Goal: Task Accomplishment & Management: Complete application form

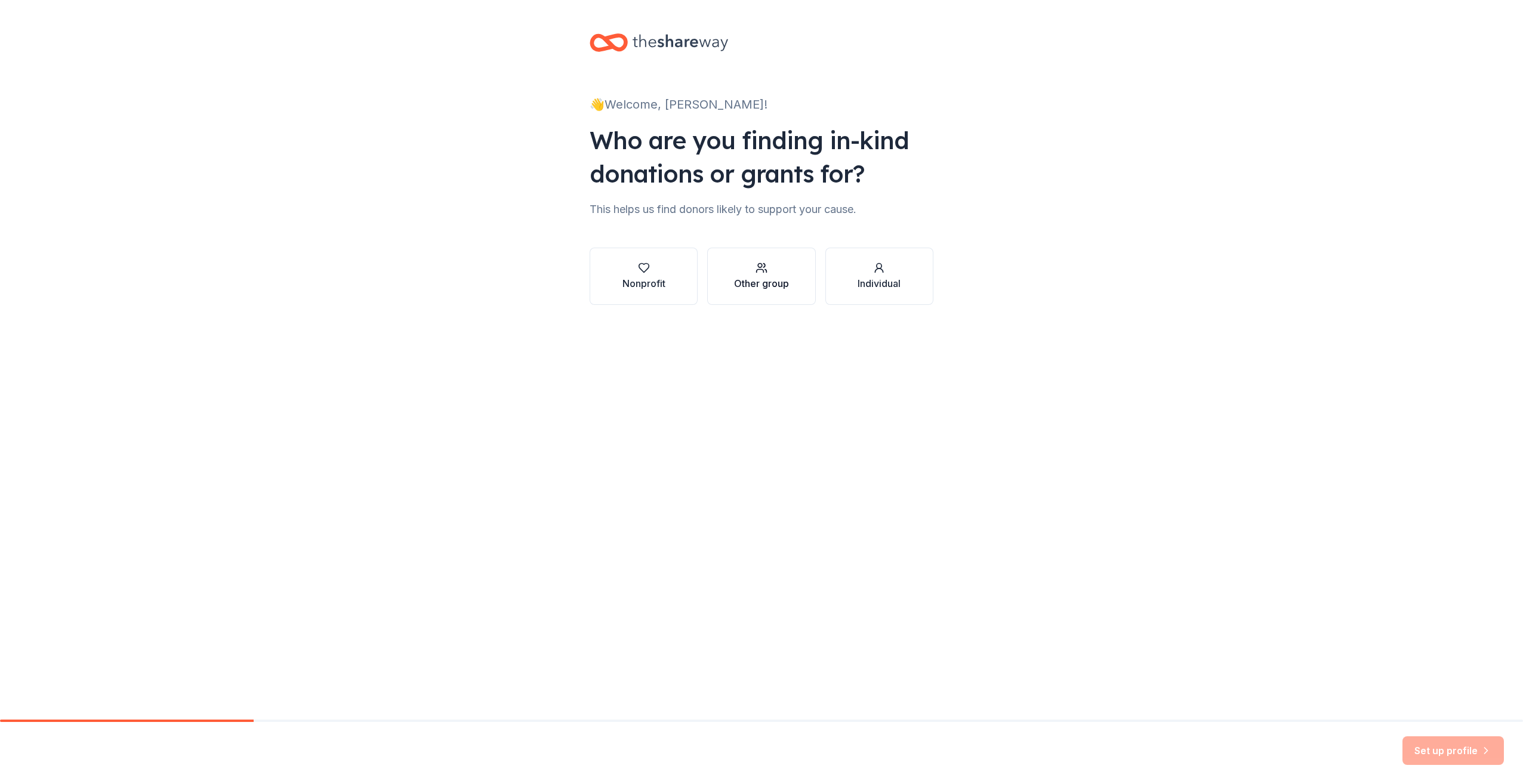
click at [796, 293] on button "Other group" at bounding box center [761, 276] width 108 height 57
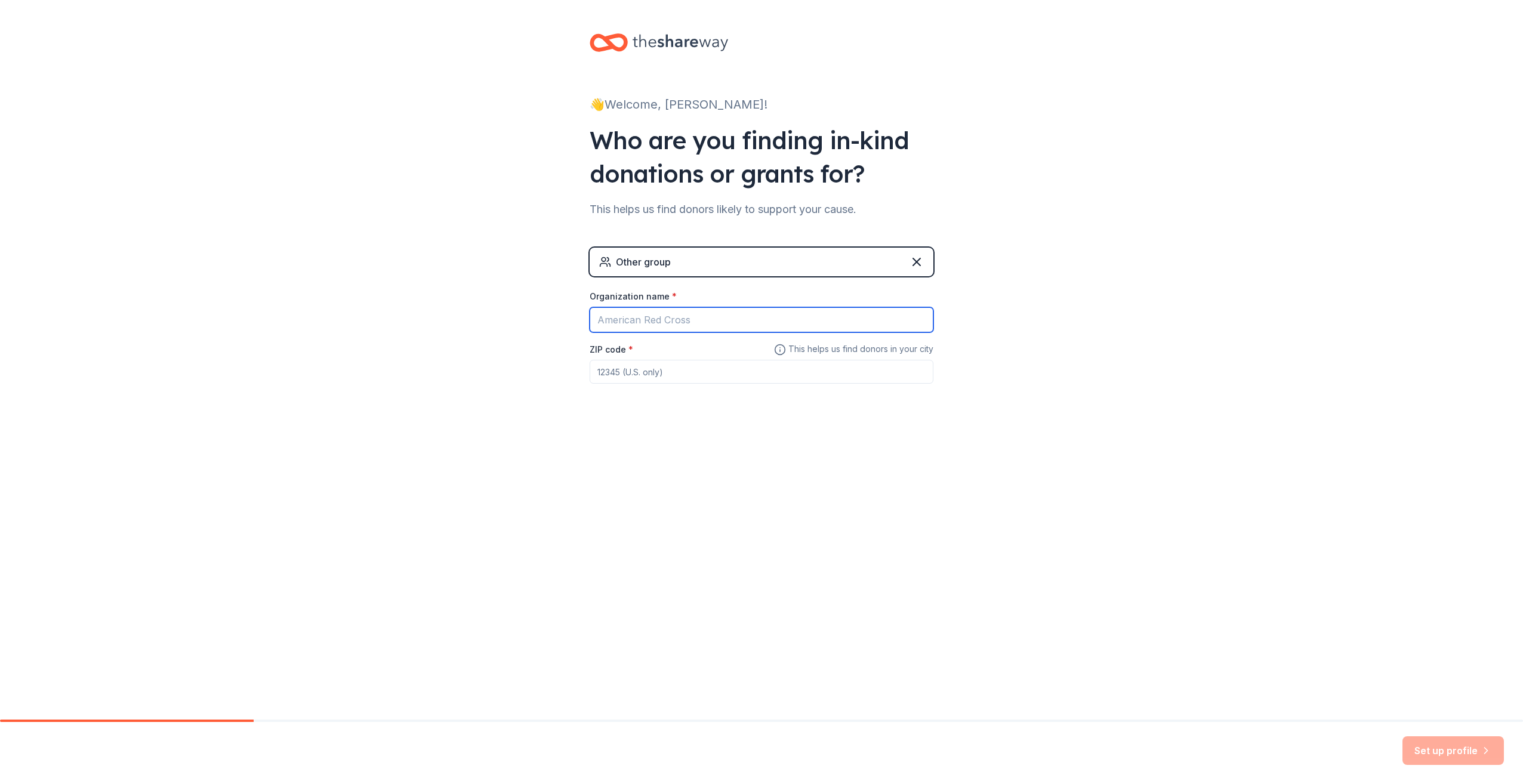
click at [726, 312] on input "Organization name *" at bounding box center [761, 319] width 344 height 25
type input "City of [GEOGRAPHIC_DATA]"
click at [661, 374] on input "ZIP code *" at bounding box center [761, 372] width 344 height 24
type input "77541"
click at [1473, 750] on button "Set up profile" at bounding box center [1453, 751] width 101 height 29
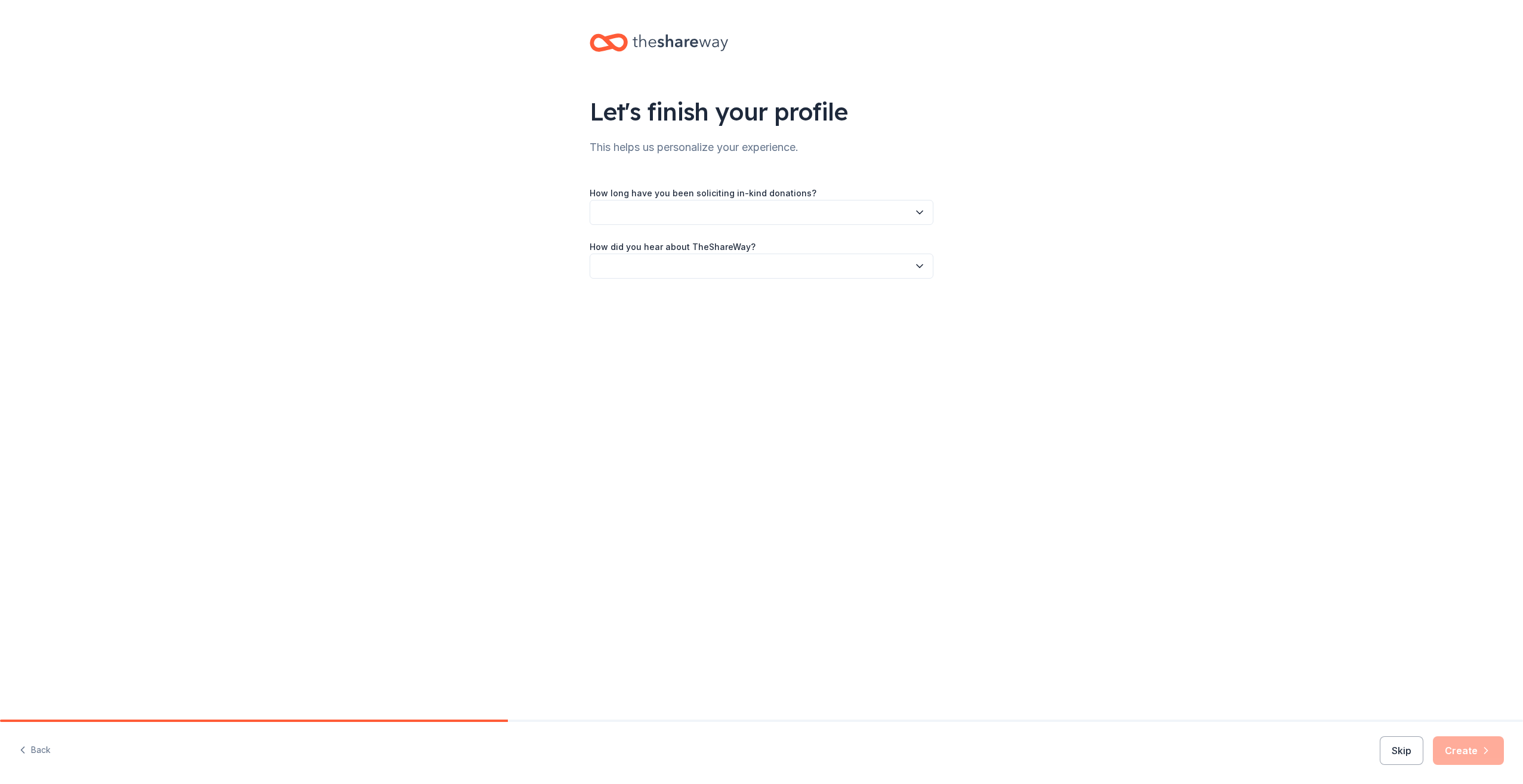
click at [783, 215] on button "button" at bounding box center [761, 212] width 344 height 25
click at [683, 315] on div "More than 5 years" at bounding box center [761, 316] width 338 height 24
click at [674, 252] on label "How did you hear about TheShareWay?" at bounding box center [672, 247] width 166 height 12
click at [689, 264] on button "button" at bounding box center [761, 266] width 344 height 25
click at [680, 322] on div "Online search" at bounding box center [761, 322] width 338 height 24
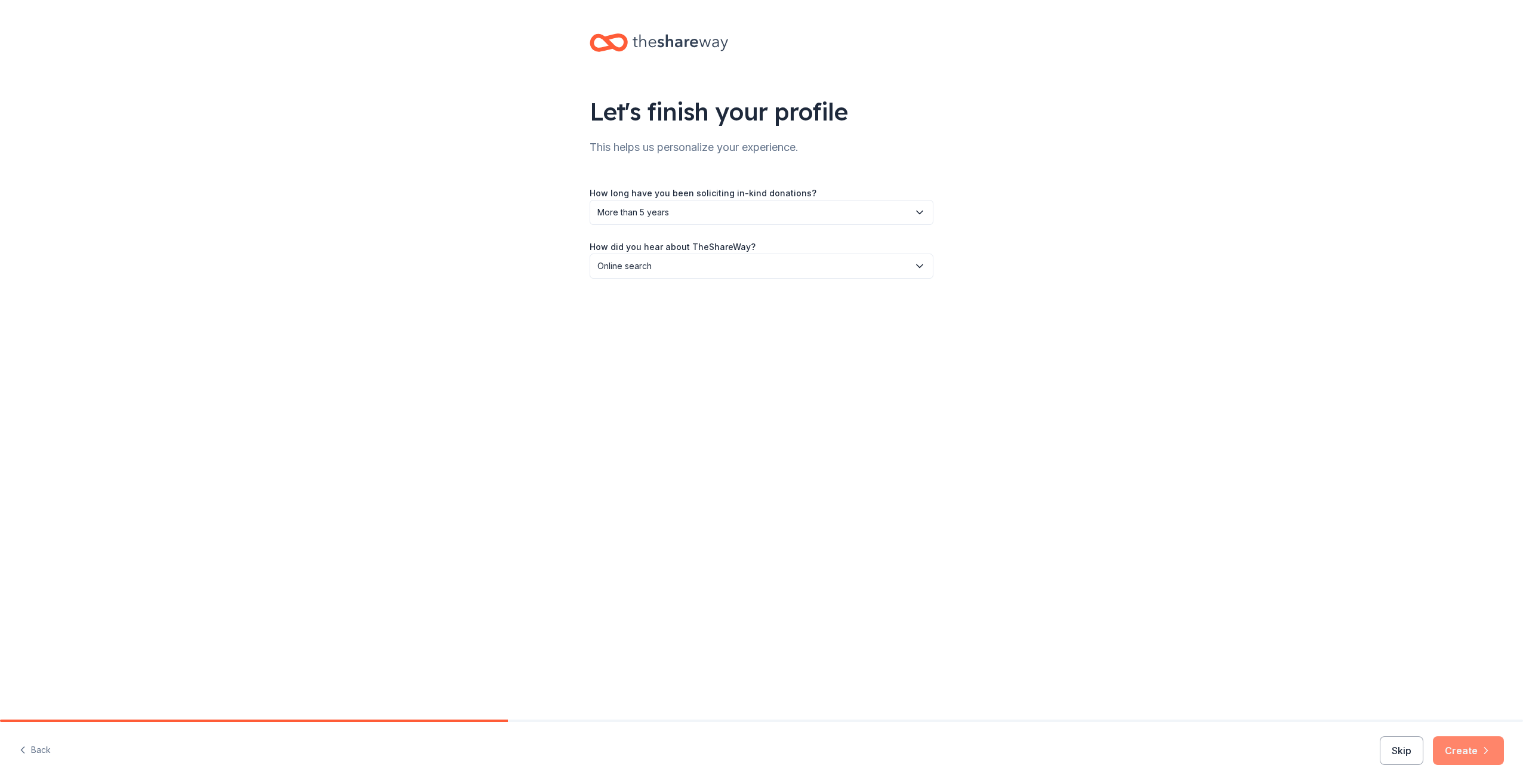
click at [1460, 742] on button "Create" at bounding box center [1468, 751] width 71 height 29
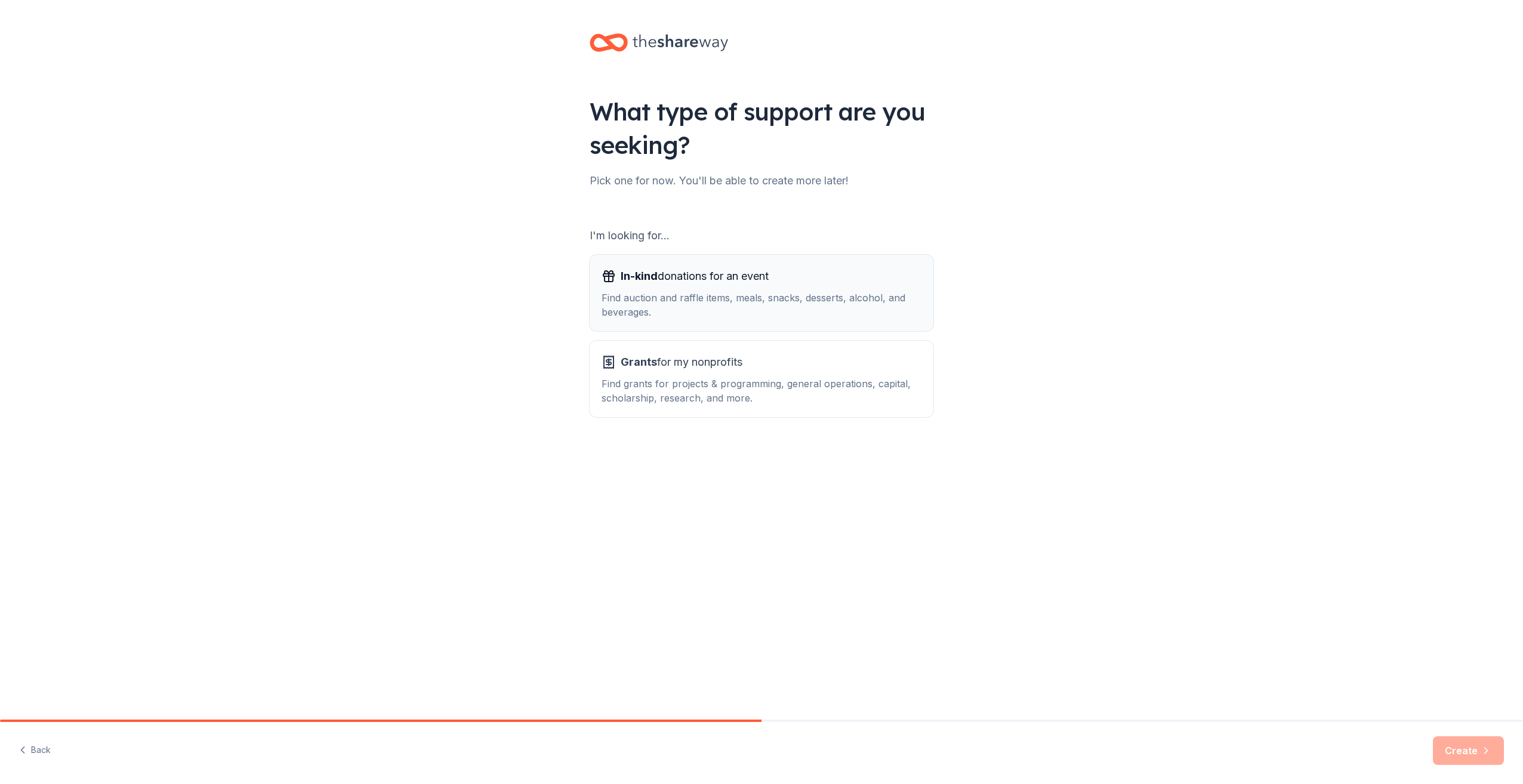
click at [721, 285] on span "In-kind donations for an event" at bounding box center [695, 276] width 148 height 19
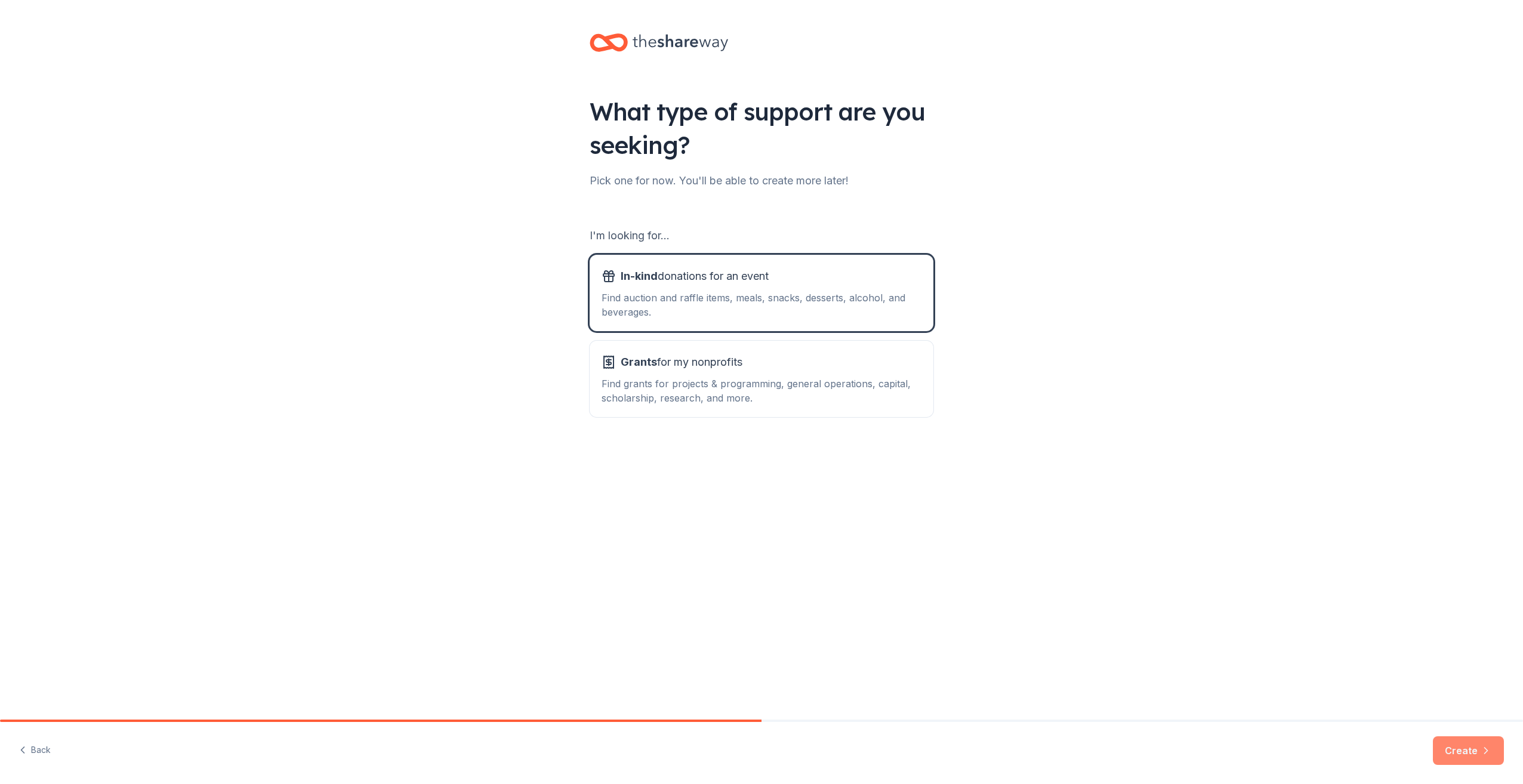
click at [1486, 758] on button "Create" at bounding box center [1468, 751] width 71 height 29
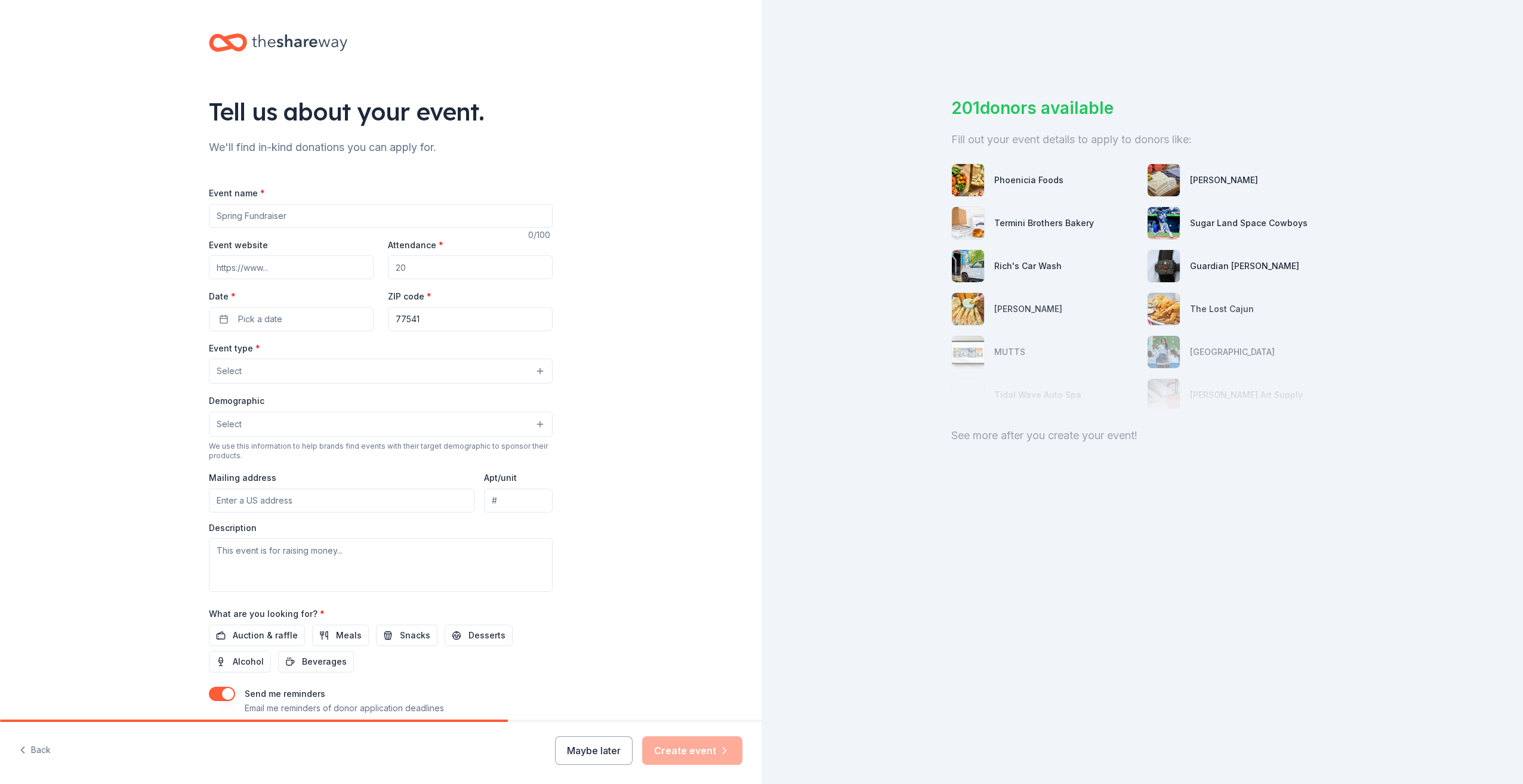
click at [279, 210] on input "Event name *" at bounding box center [381, 216] width 344 height 24
type input "Fright Night"
click at [402, 271] on input "Attendance *" at bounding box center [470, 267] width 165 height 24
drag, startPoint x: 403, startPoint y: 271, endPoint x: 392, endPoint y: 272, distance: 11.0
click at [392, 272] on input "Attendance *" at bounding box center [470, 267] width 165 height 24
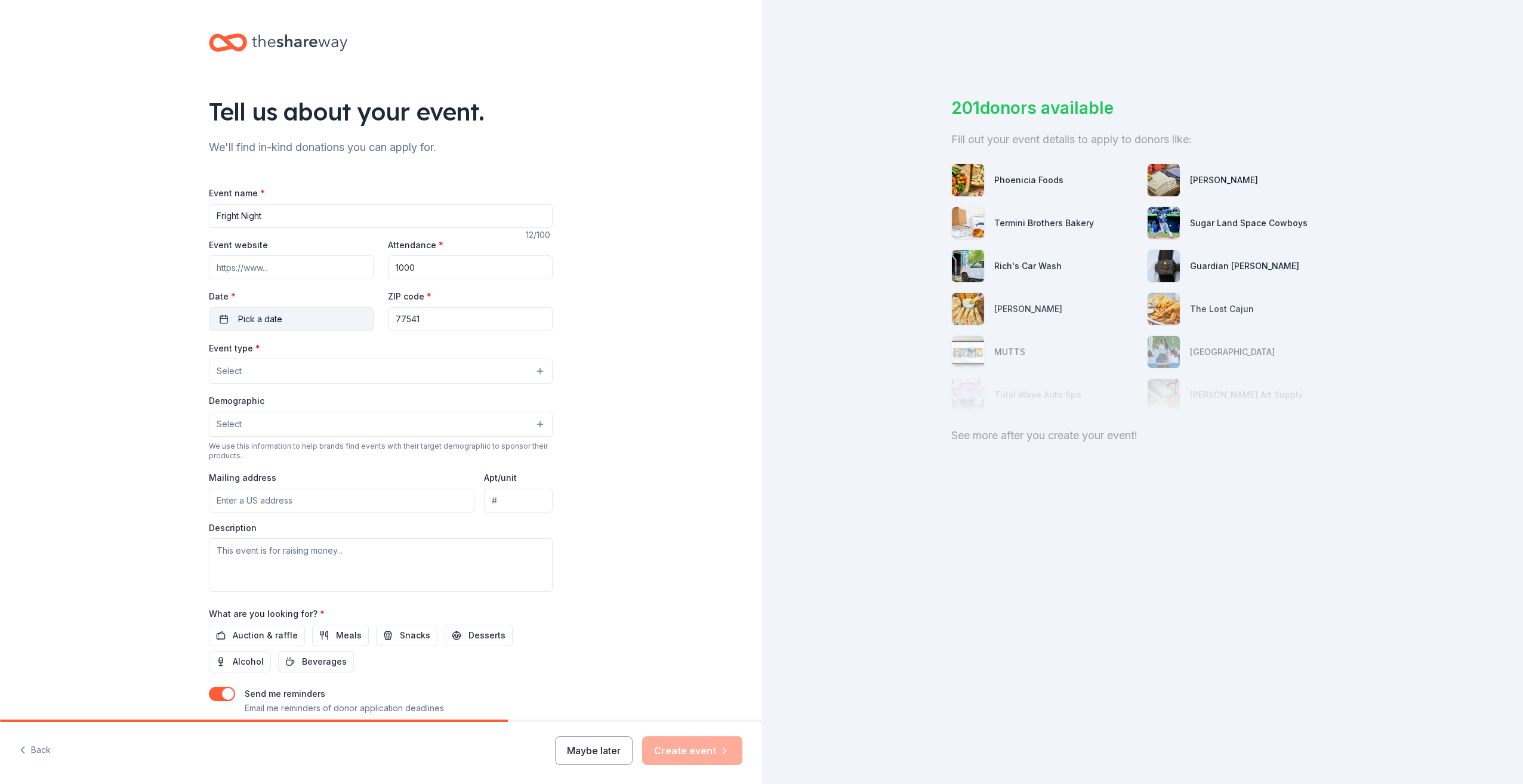
type input "1000"
click at [263, 314] on span "Pick a date" at bounding box center [260, 319] width 44 height 14
click at [348, 351] on button "Go to next month" at bounding box center [352, 350] width 17 height 17
click at [350, 352] on button "Go to next month" at bounding box center [352, 350] width 17 height 17
click at [315, 472] on button "23" at bounding box center [308, 474] width 22 height 22
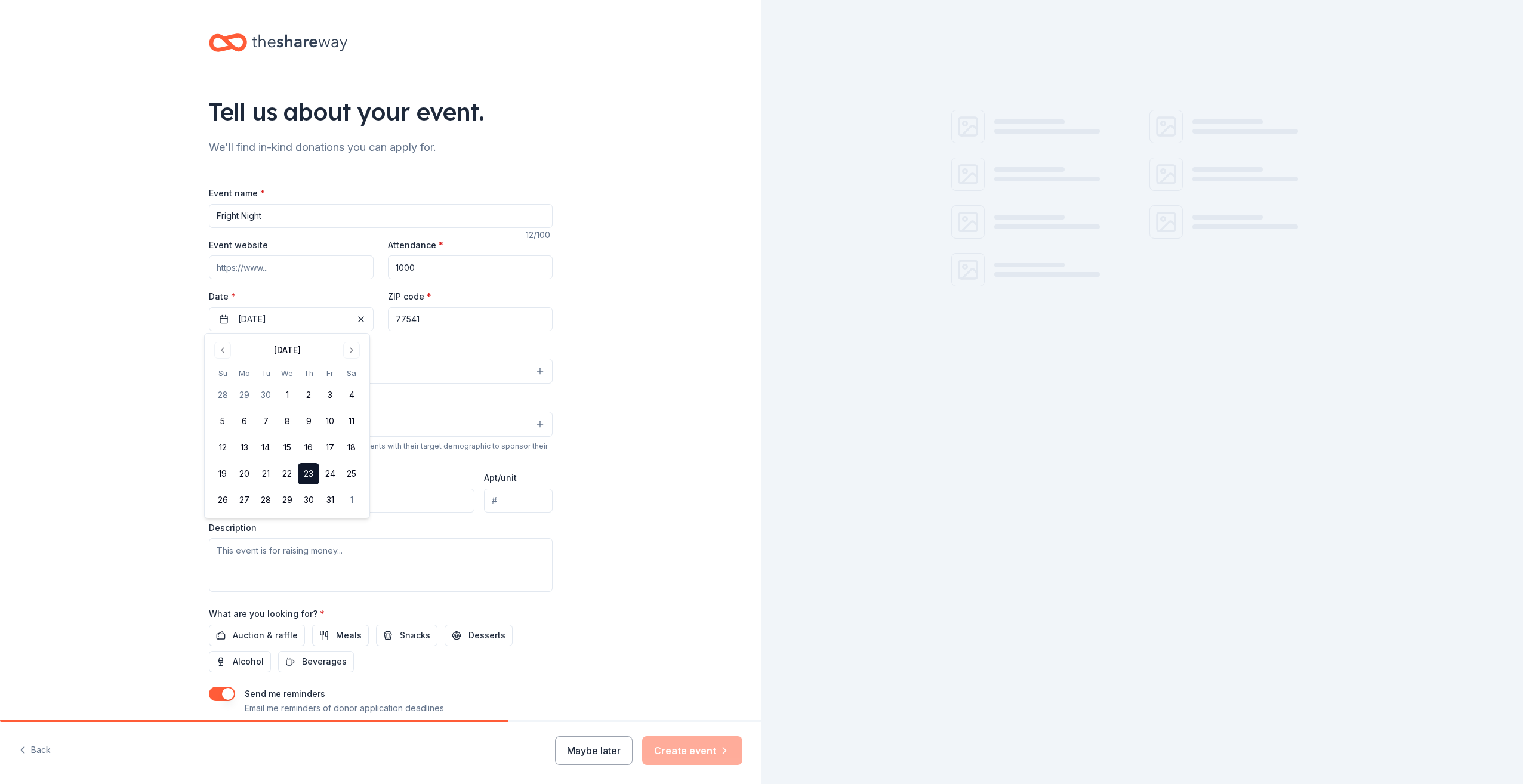
click at [313, 472] on button "23" at bounding box center [308, 474] width 22 height 22
click at [140, 321] on div "Tell us about your event. We'll find in-kind donations you can apply for. Event…" at bounding box center [381, 397] width 762 height 794
click at [274, 318] on span "Pick a date" at bounding box center [260, 319] width 44 height 14
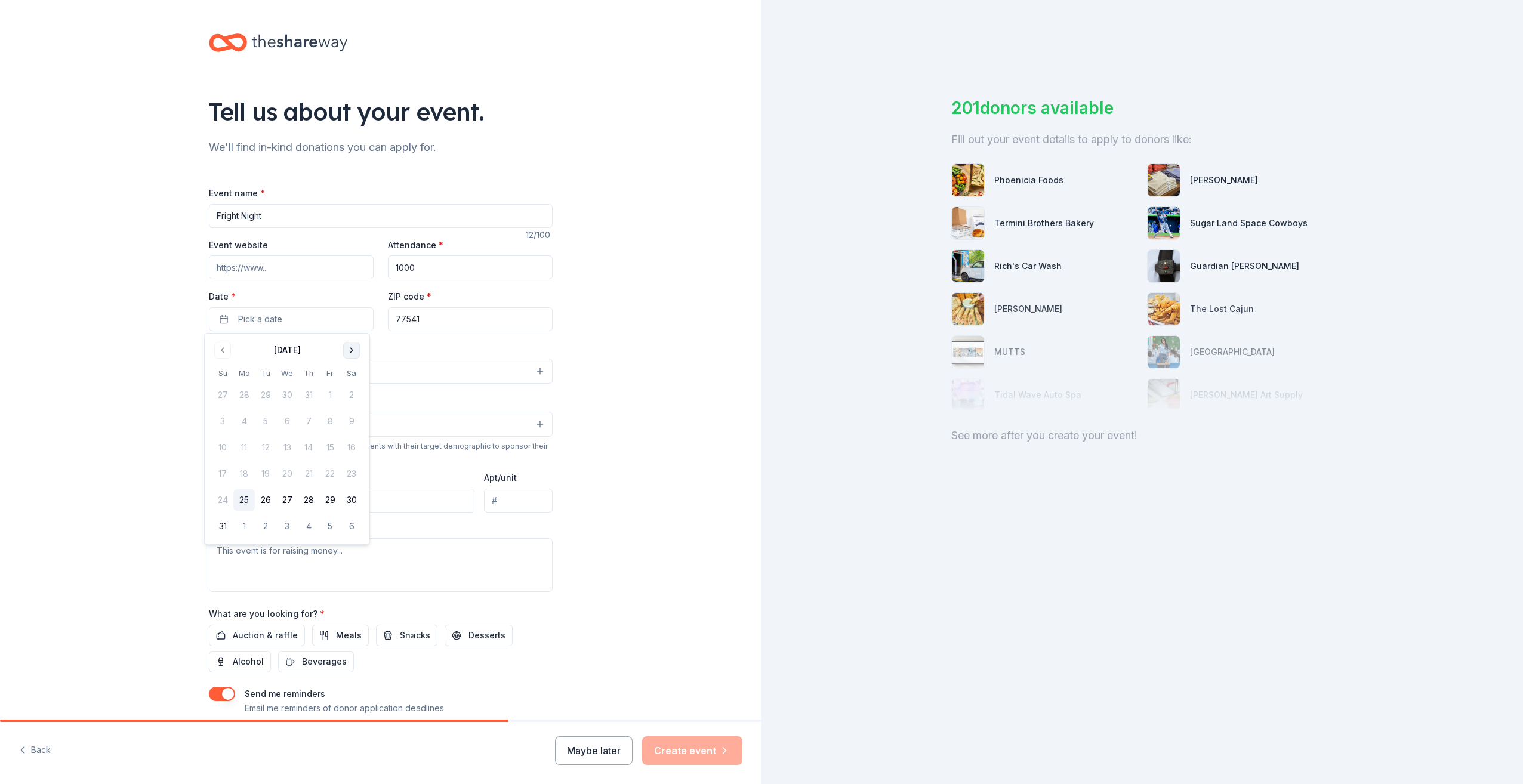
click at [344, 351] on button "Go to next month" at bounding box center [352, 350] width 17 height 17
click at [309, 478] on button "23" at bounding box center [308, 474] width 22 height 22
click at [372, 341] on div "Event type * Select" at bounding box center [381, 363] width 344 height 44
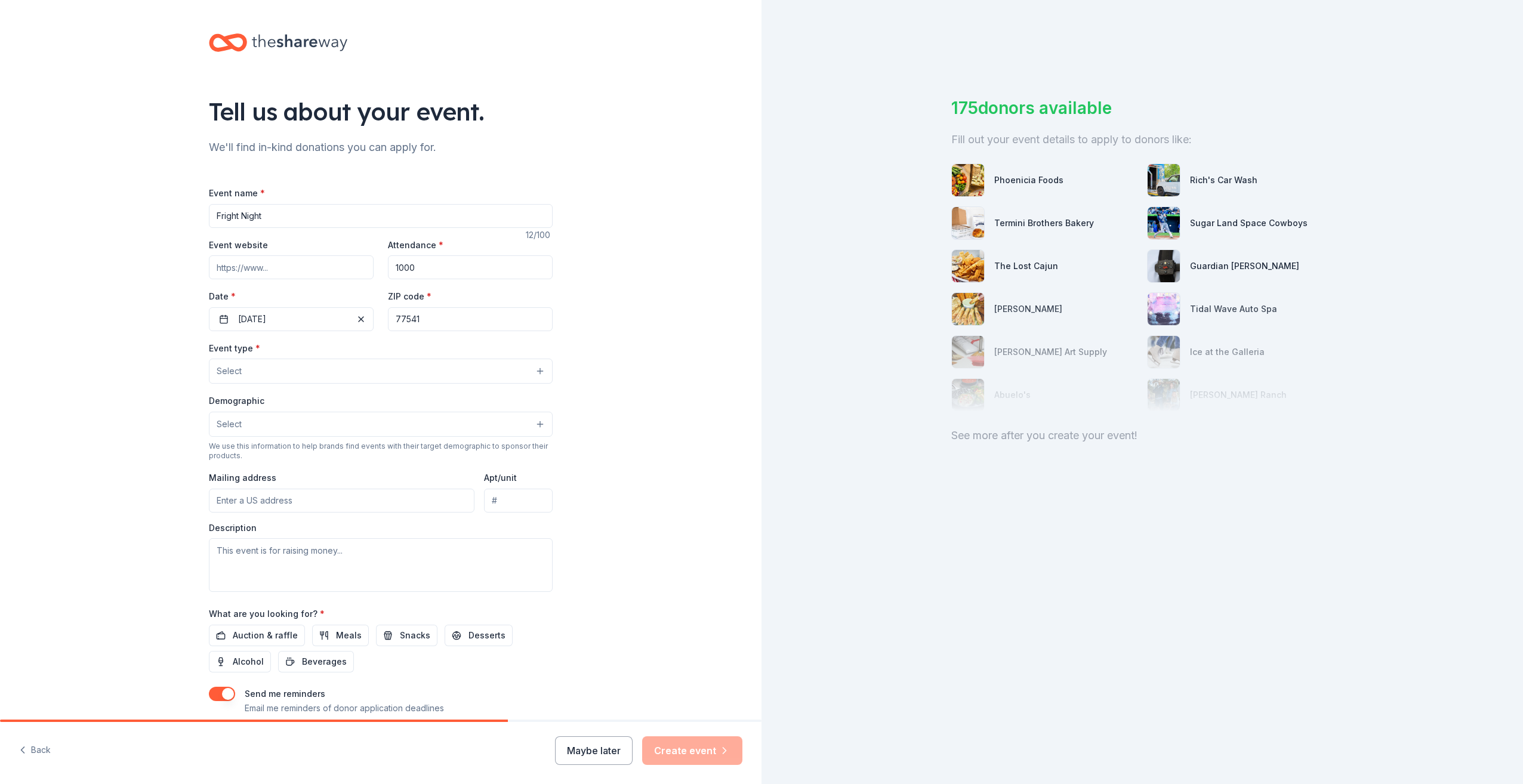
click at [317, 372] on button "Select" at bounding box center [381, 371] width 344 height 25
click at [292, 420] on span "Business & professional" at bounding box center [380, 427] width 323 height 16
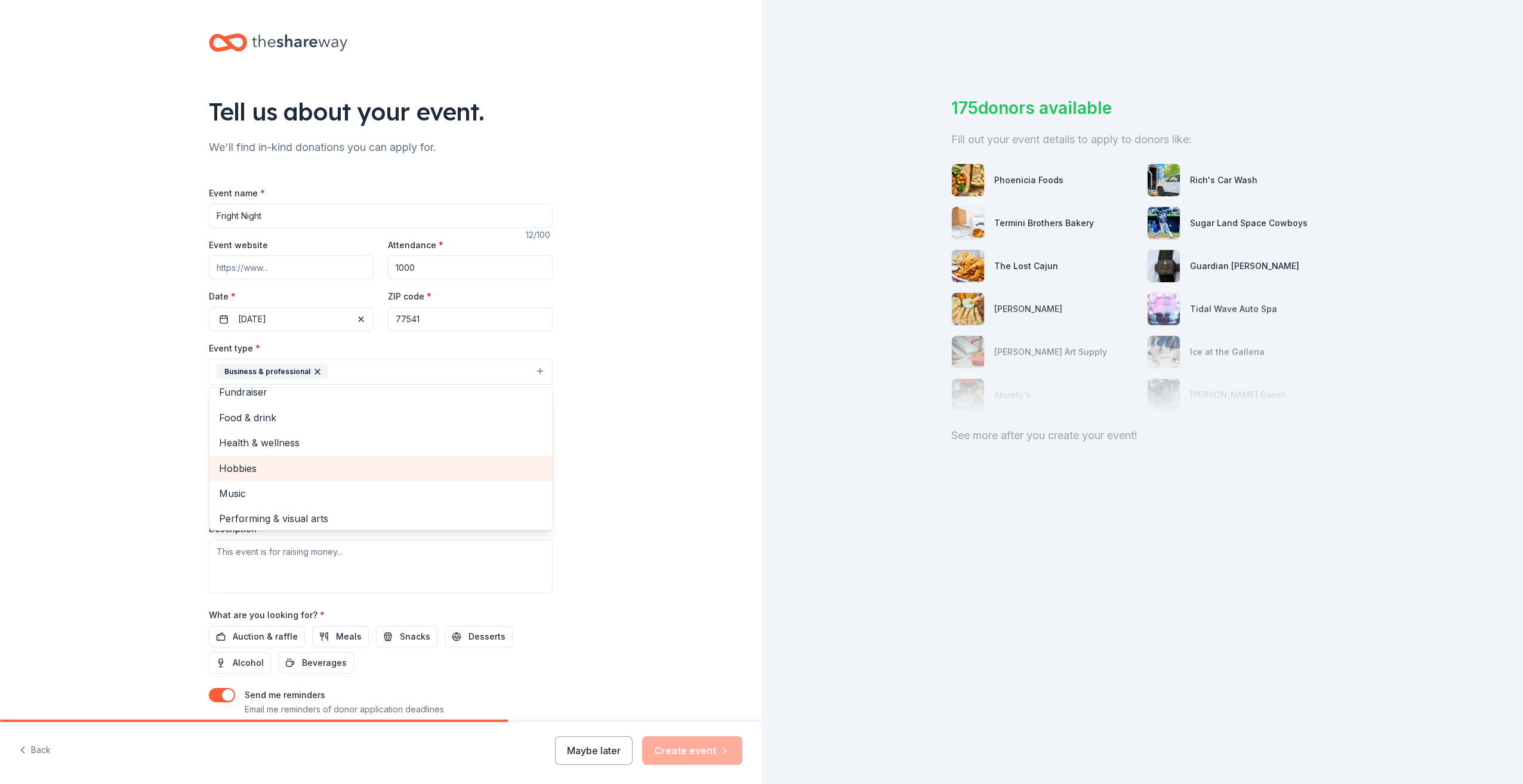
scroll to position [14, 0]
click at [241, 460] on span "Hobbies" at bounding box center [380, 465] width 323 height 16
click at [137, 412] on div "Tell us about your event. We'll find in-kind donations you can apply for. Event…" at bounding box center [381, 398] width 762 height 796
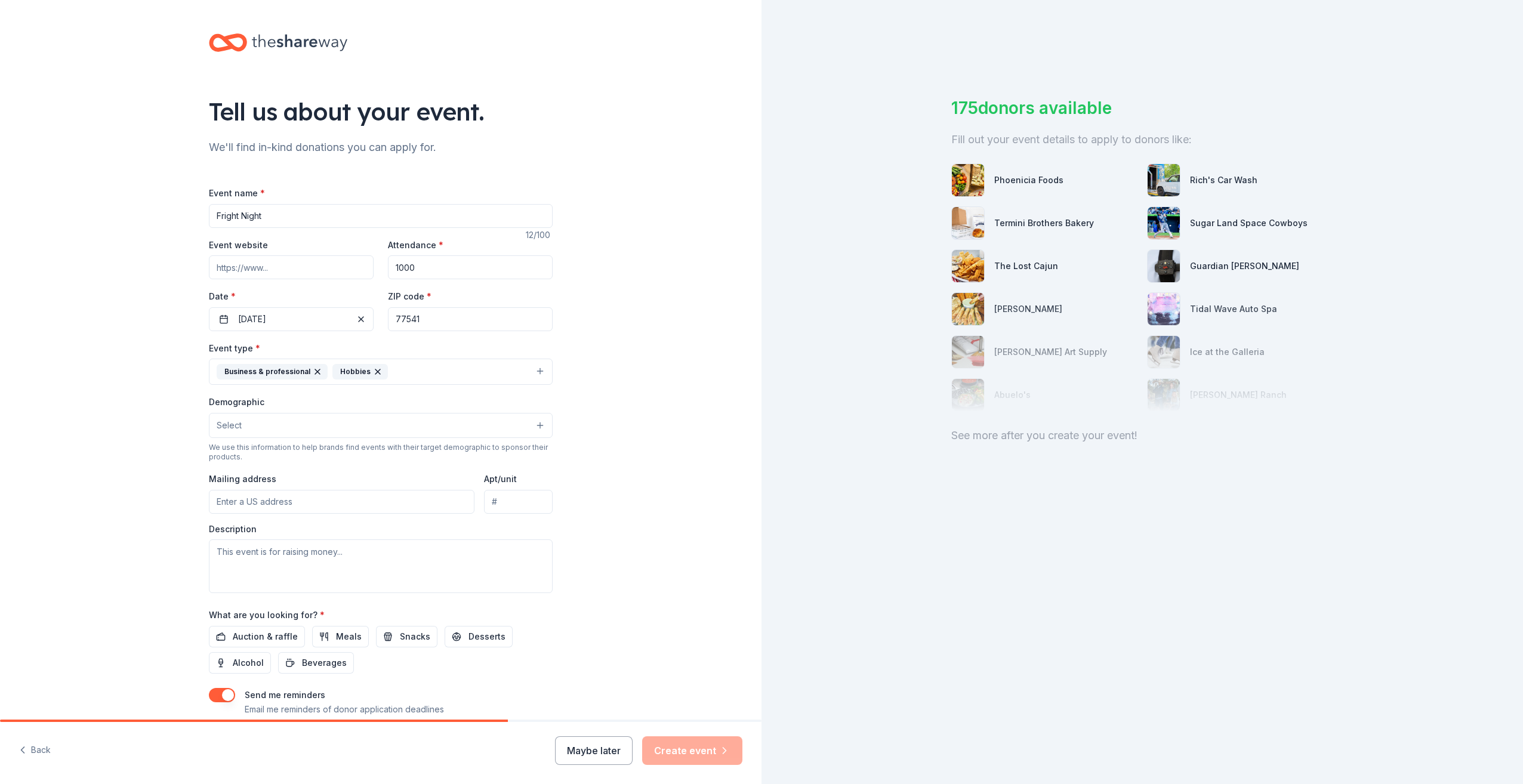
click at [331, 425] on button "Select" at bounding box center [381, 425] width 344 height 25
click at [279, 534] on span "All ages" at bounding box center [380, 532] width 323 height 16
click at [139, 466] on div "Tell us about your event. We'll find in-kind donations you can apply for. Event…" at bounding box center [381, 398] width 762 height 796
click at [266, 497] on input "Mailing address" at bounding box center [342, 503] width 265 height 24
click at [159, 476] on div "Tell us about your event. We'll find in-kind donations you can apply for. Event…" at bounding box center [381, 398] width 762 height 796
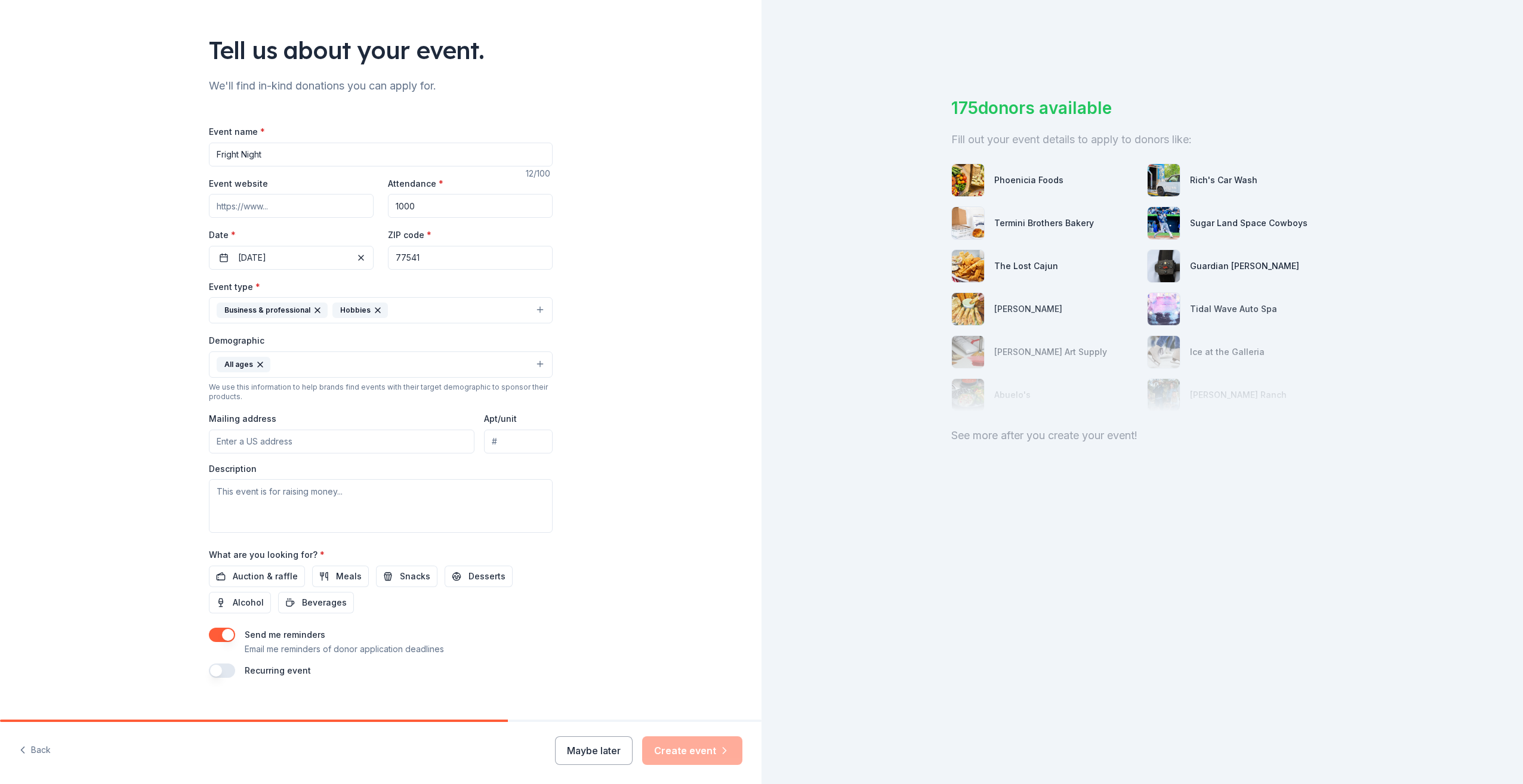
scroll to position [73, 0]
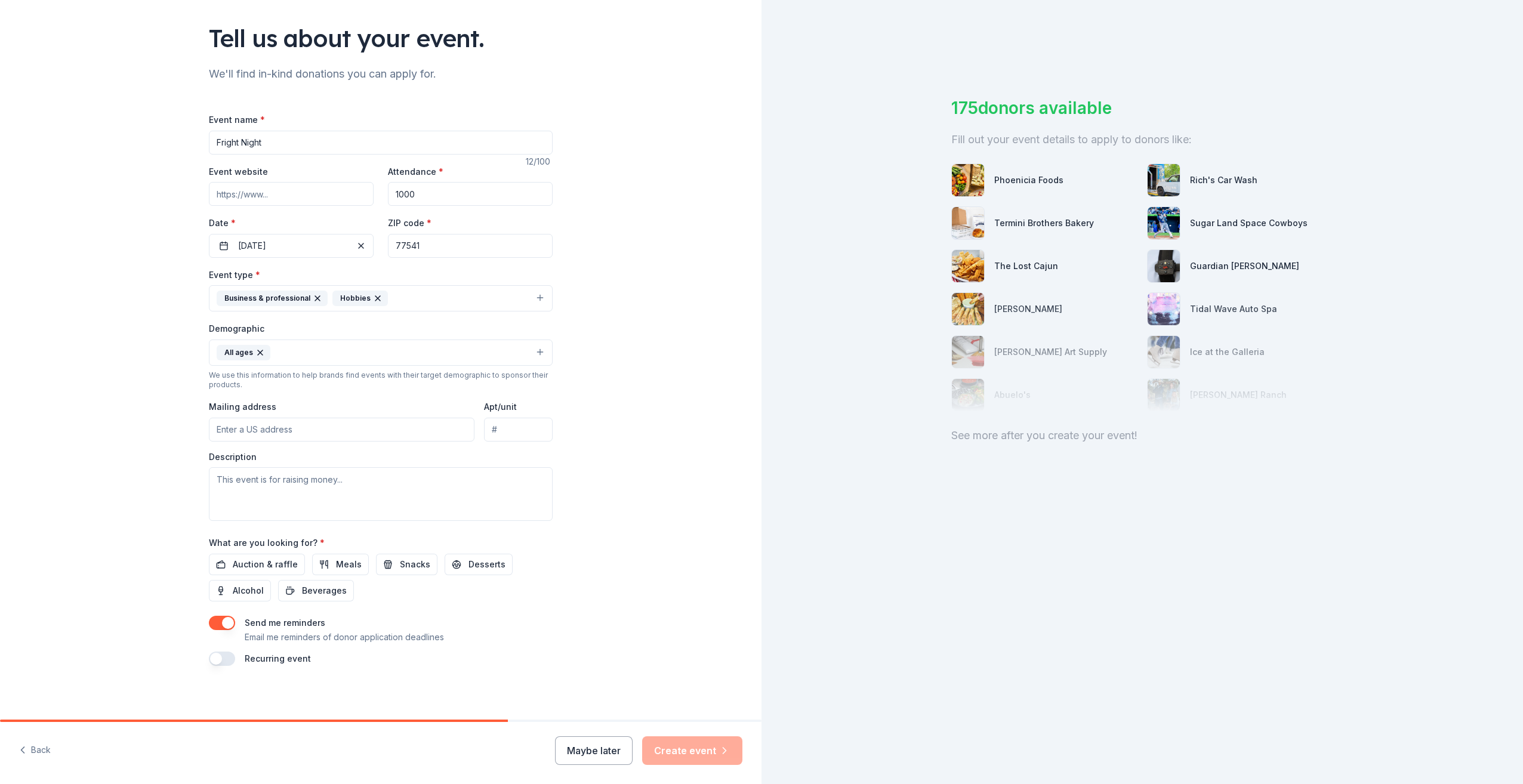
click at [225, 655] on button "button" at bounding box center [222, 659] width 26 height 14
click at [225, 655] on button "button" at bounding box center [222, 659] width 26 height 14
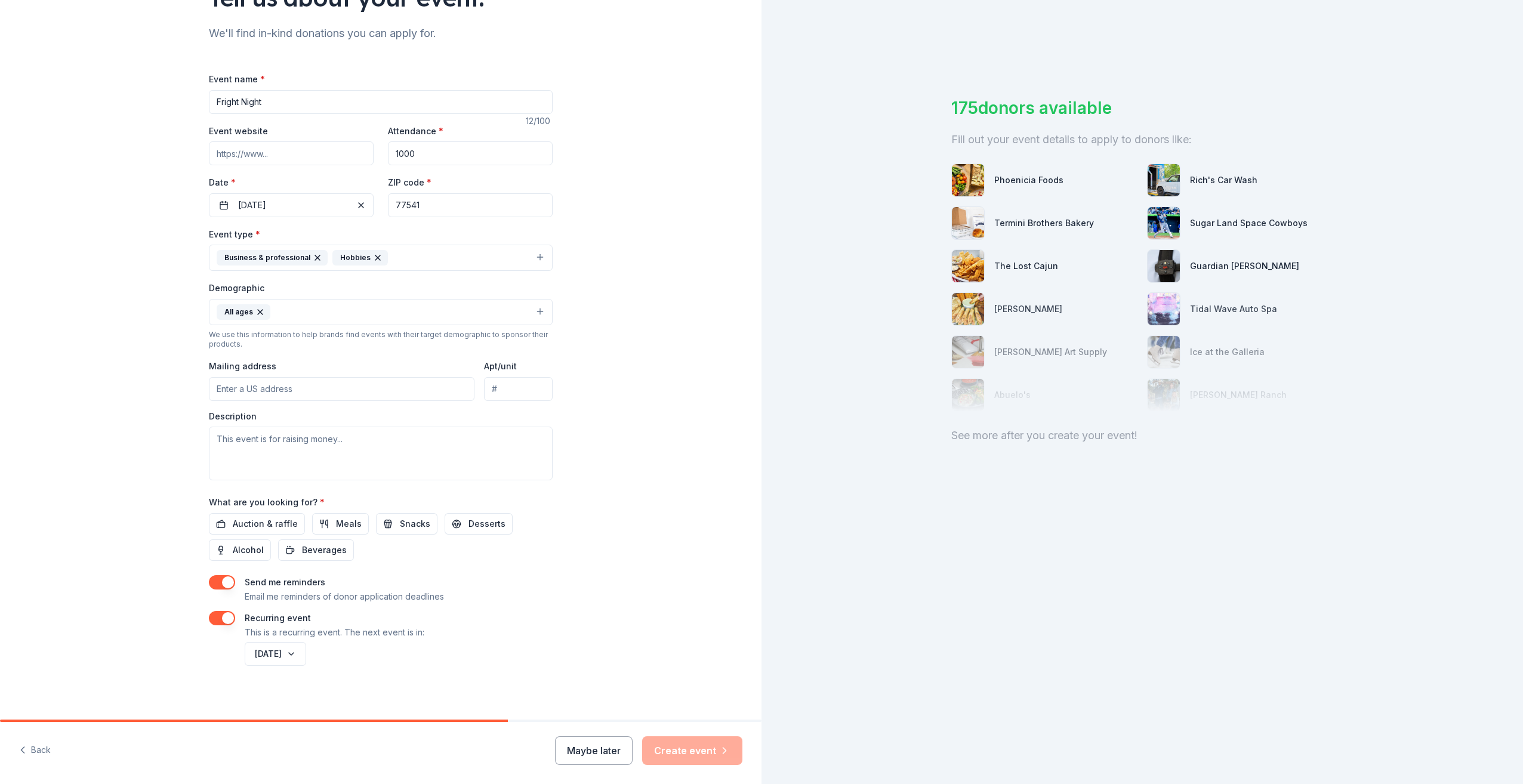
scroll to position [116, 0]
click at [306, 649] on button "October 2026" at bounding box center [276, 651] width 61 height 24
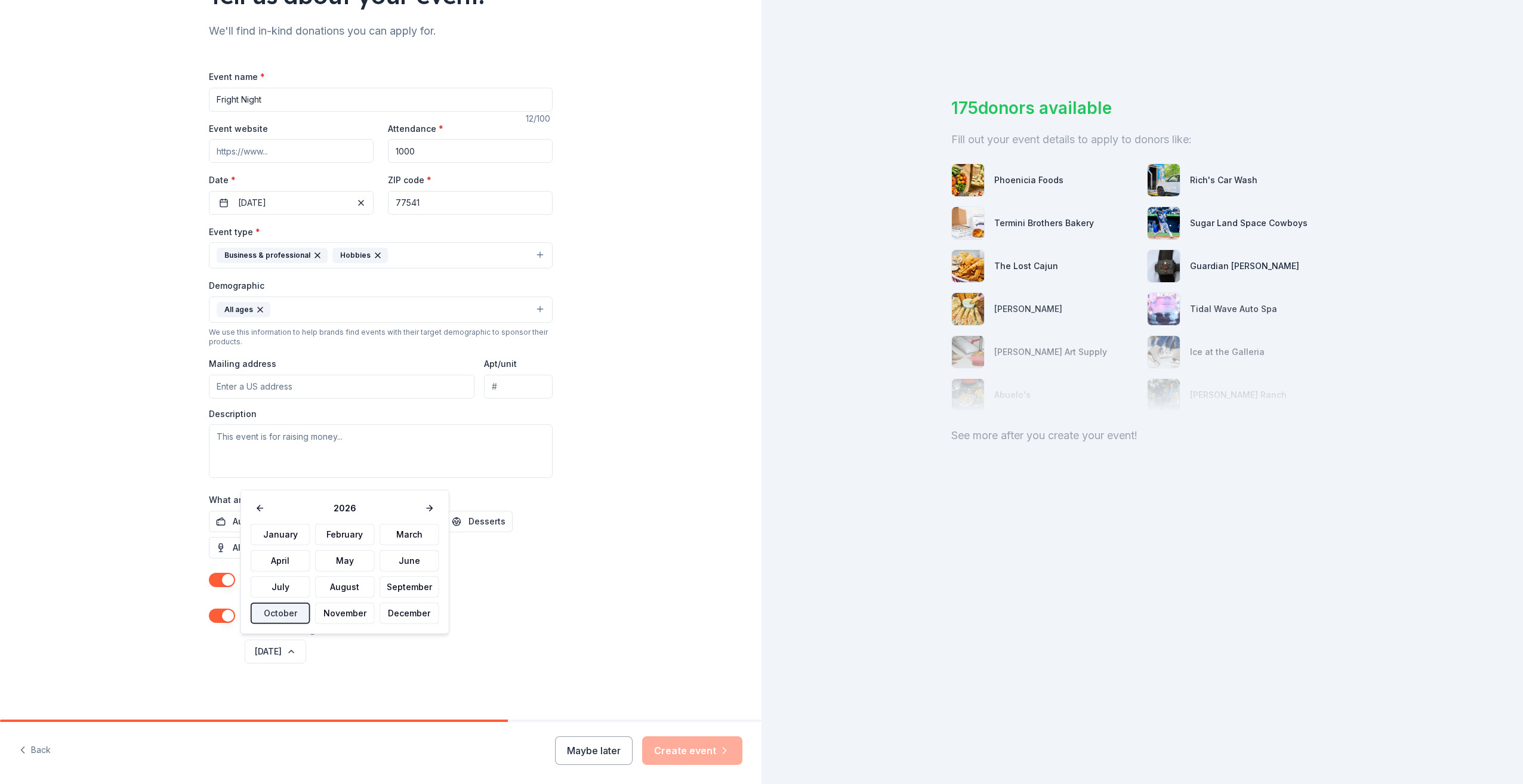
click at [400, 658] on div "October 2026" at bounding box center [397, 652] width 310 height 29
click at [408, 514] on span "Snacks" at bounding box center [415, 521] width 31 height 14
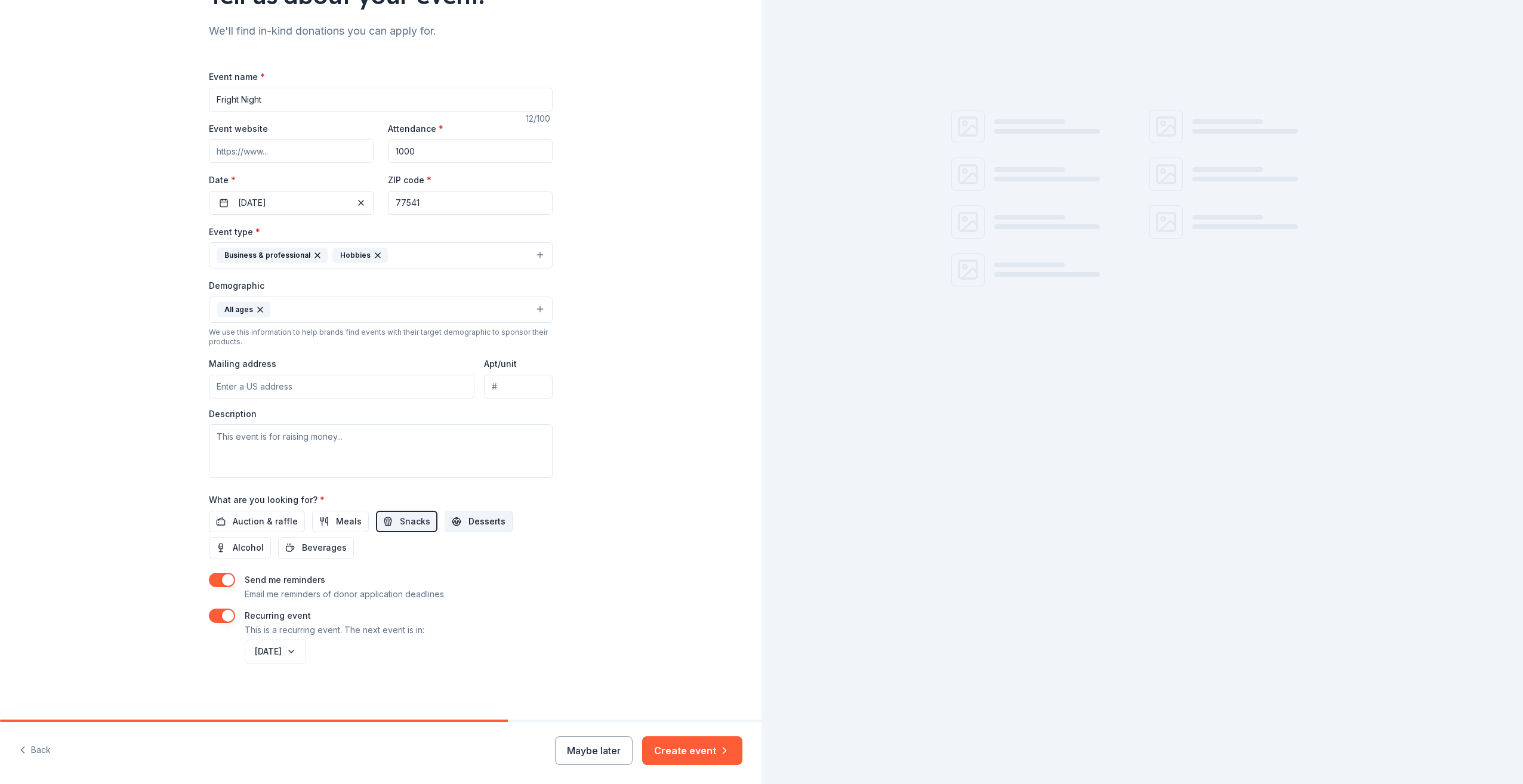
click at [449, 519] on button "Desserts" at bounding box center [479, 521] width 68 height 22
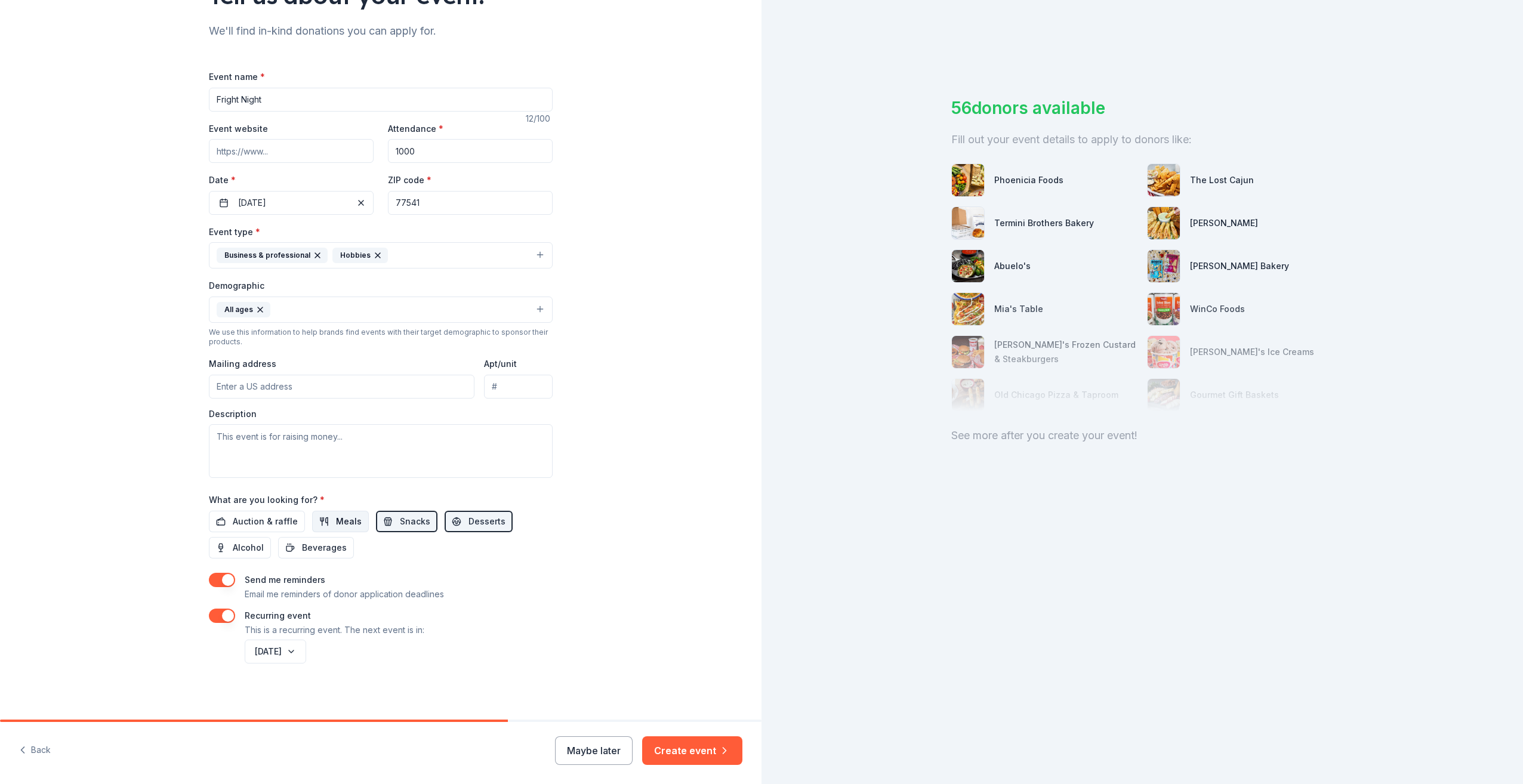
click at [346, 517] on span "Meals" at bounding box center [348, 521] width 25 height 14
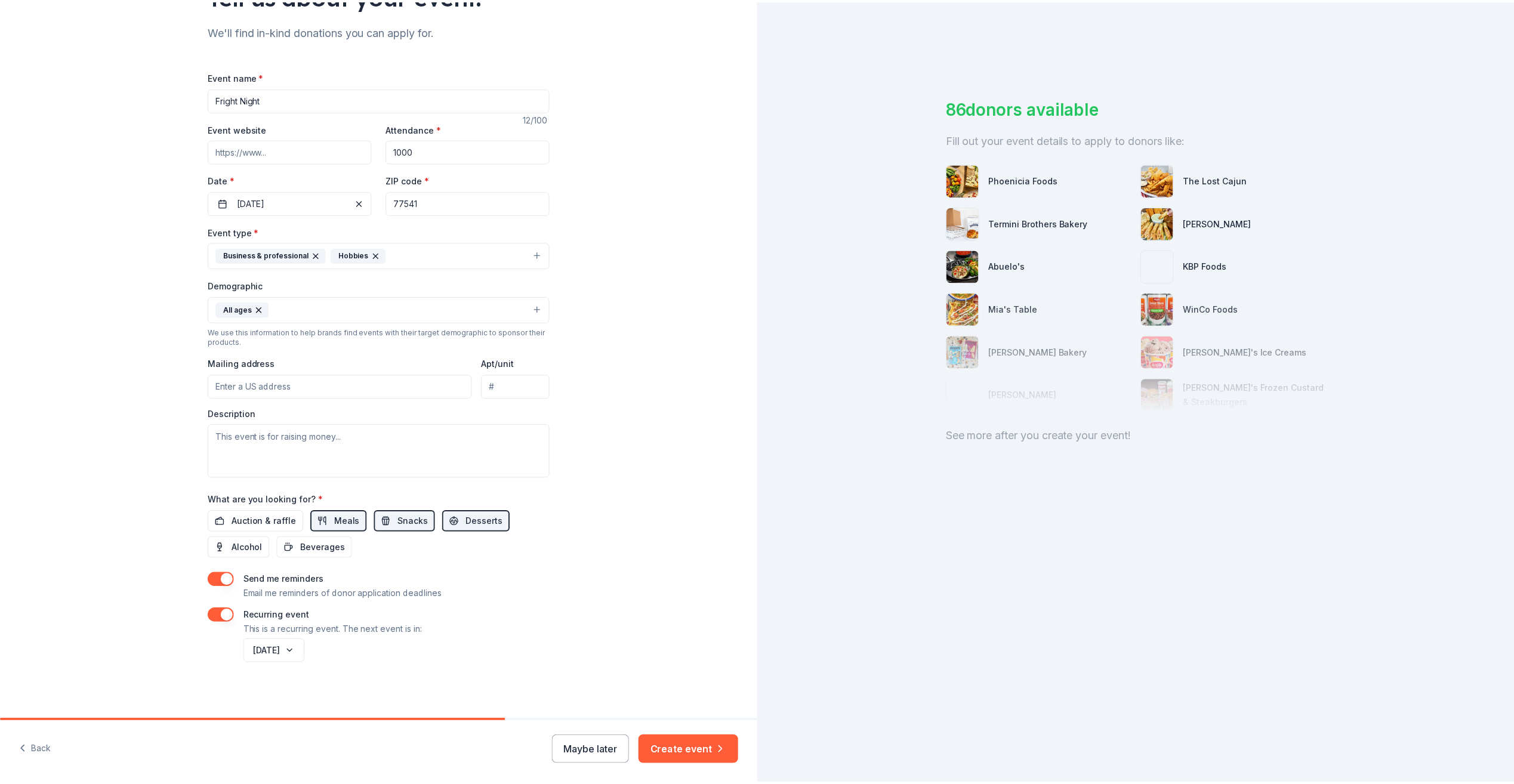
scroll to position [0, 0]
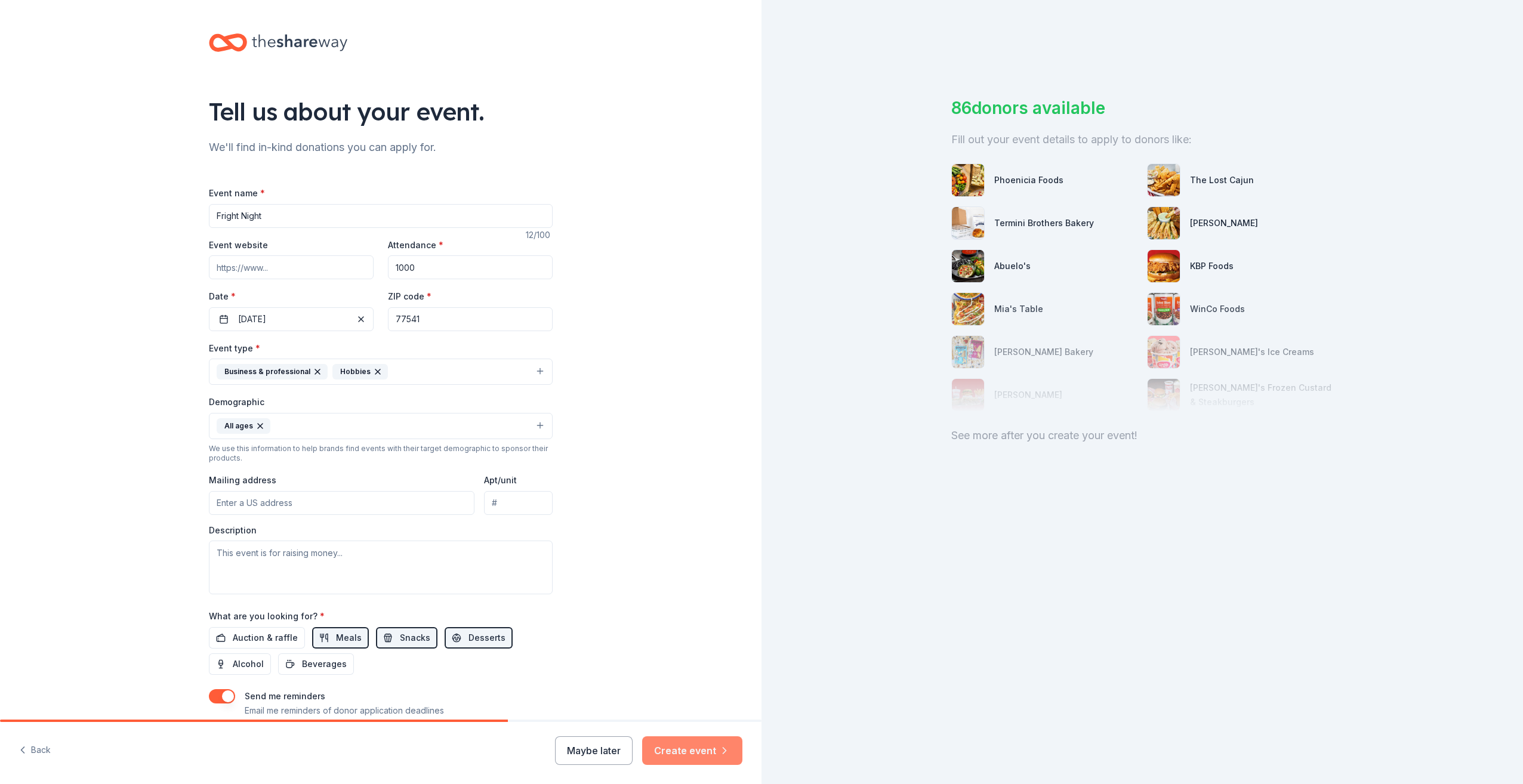
click at [692, 746] on button "Create event" at bounding box center [692, 751] width 100 height 29
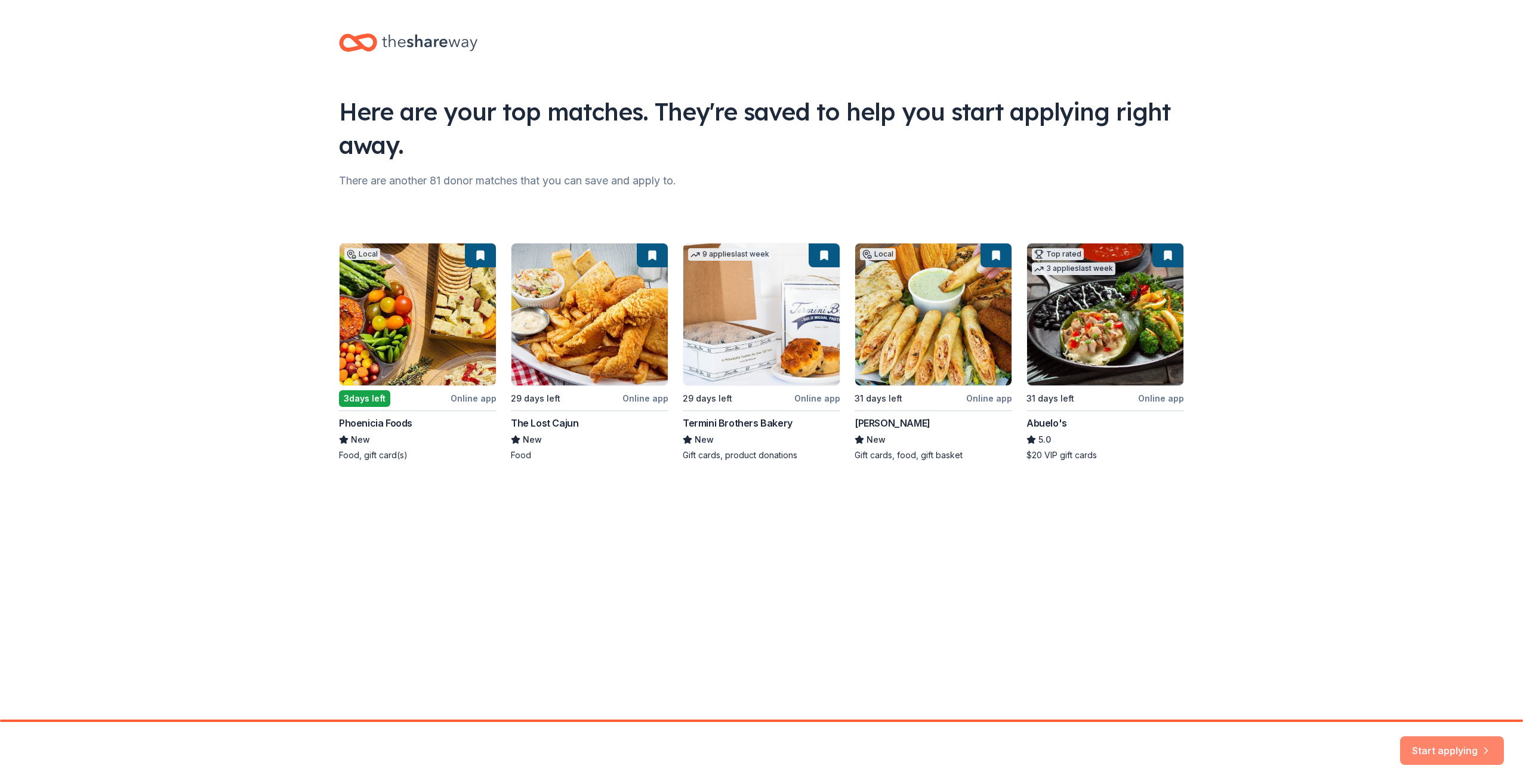
click at [1482, 741] on icon "button" at bounding box center [1486, 743] width 12 height 12
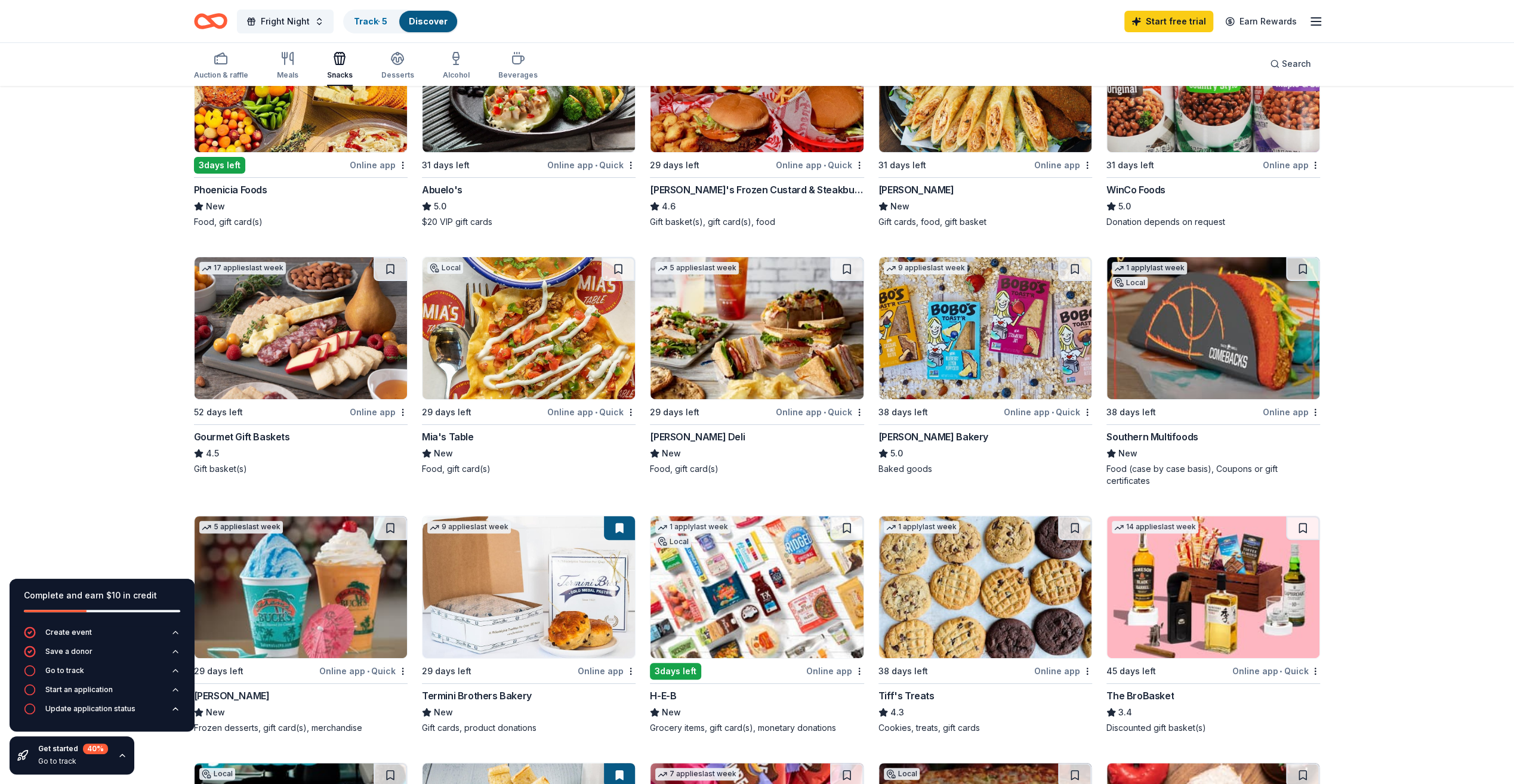
scroll to position [417, 0]
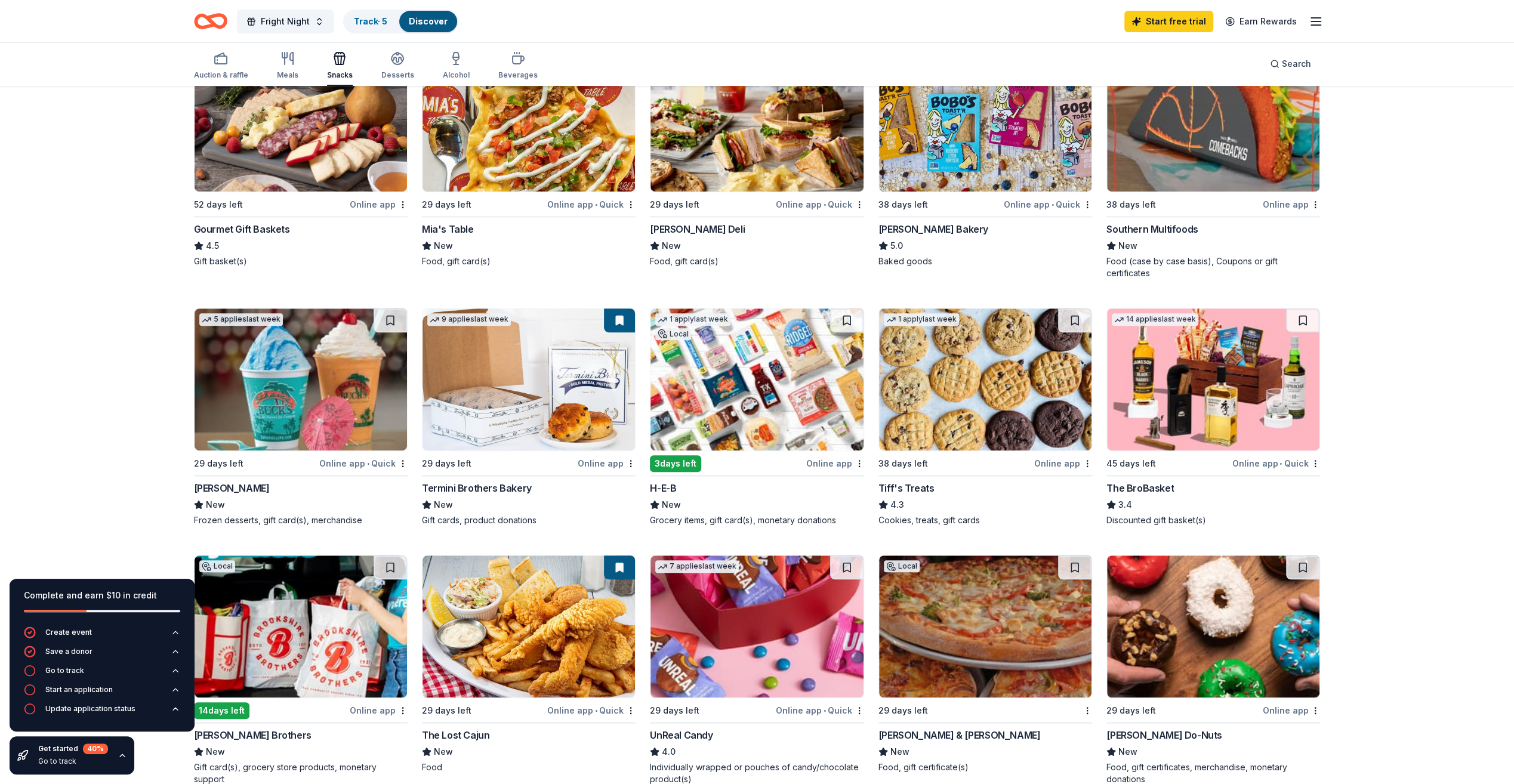
click at [326, 394] on img at bounding box center [301, 379] width 212 height 142
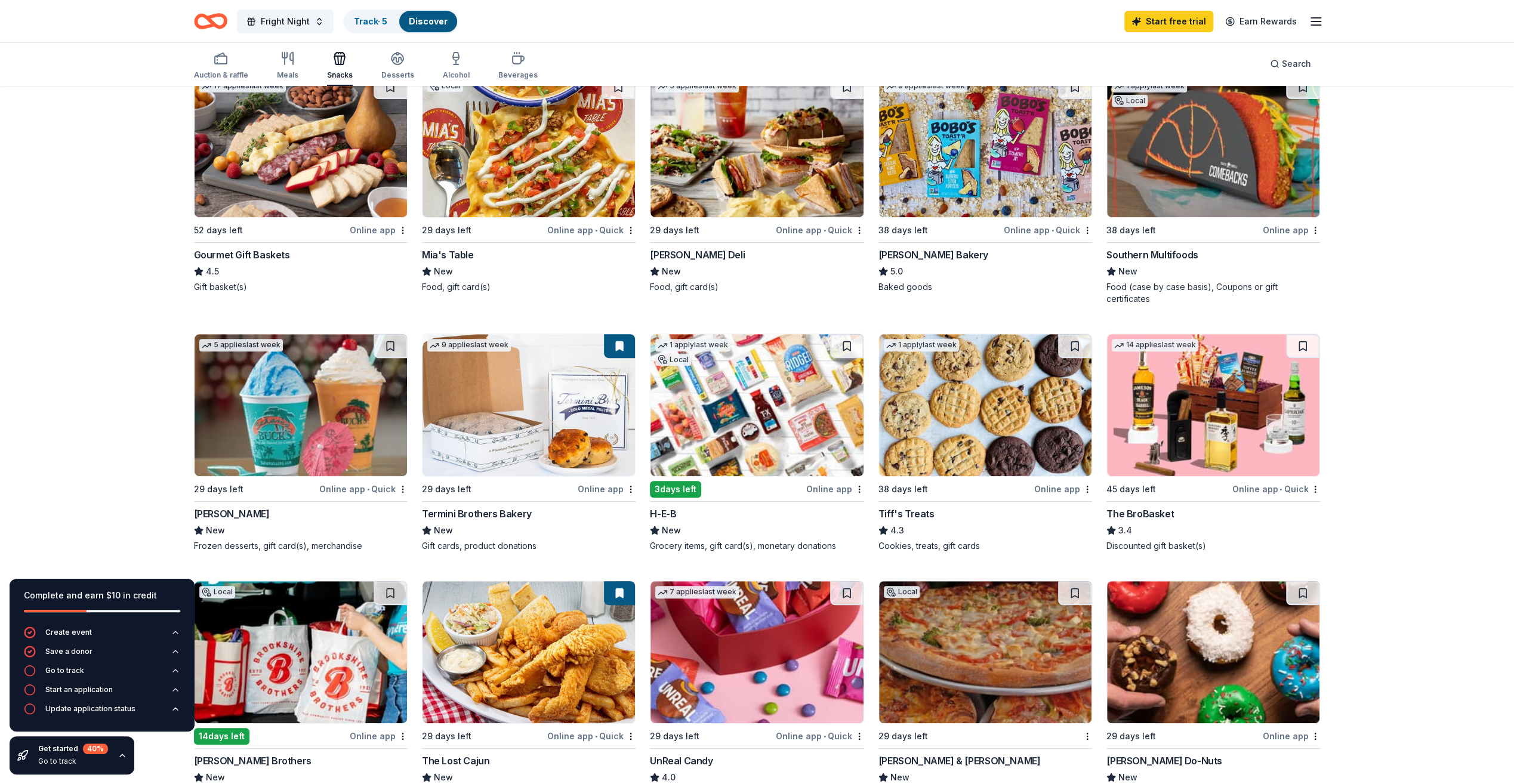
scroll to position [299, 0]
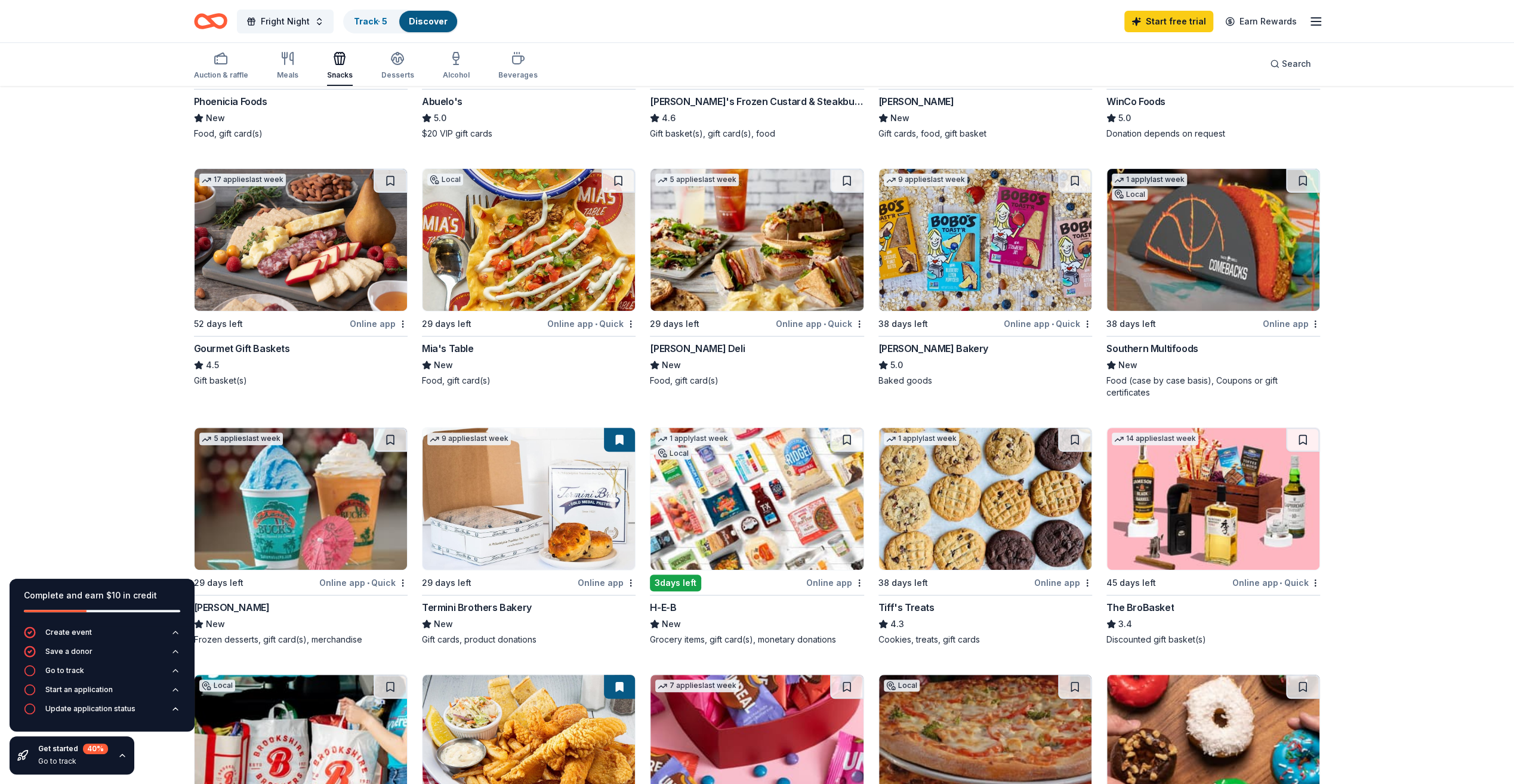
click at [971, 502] on img at bounding box center [985, 498] width 212 height 142
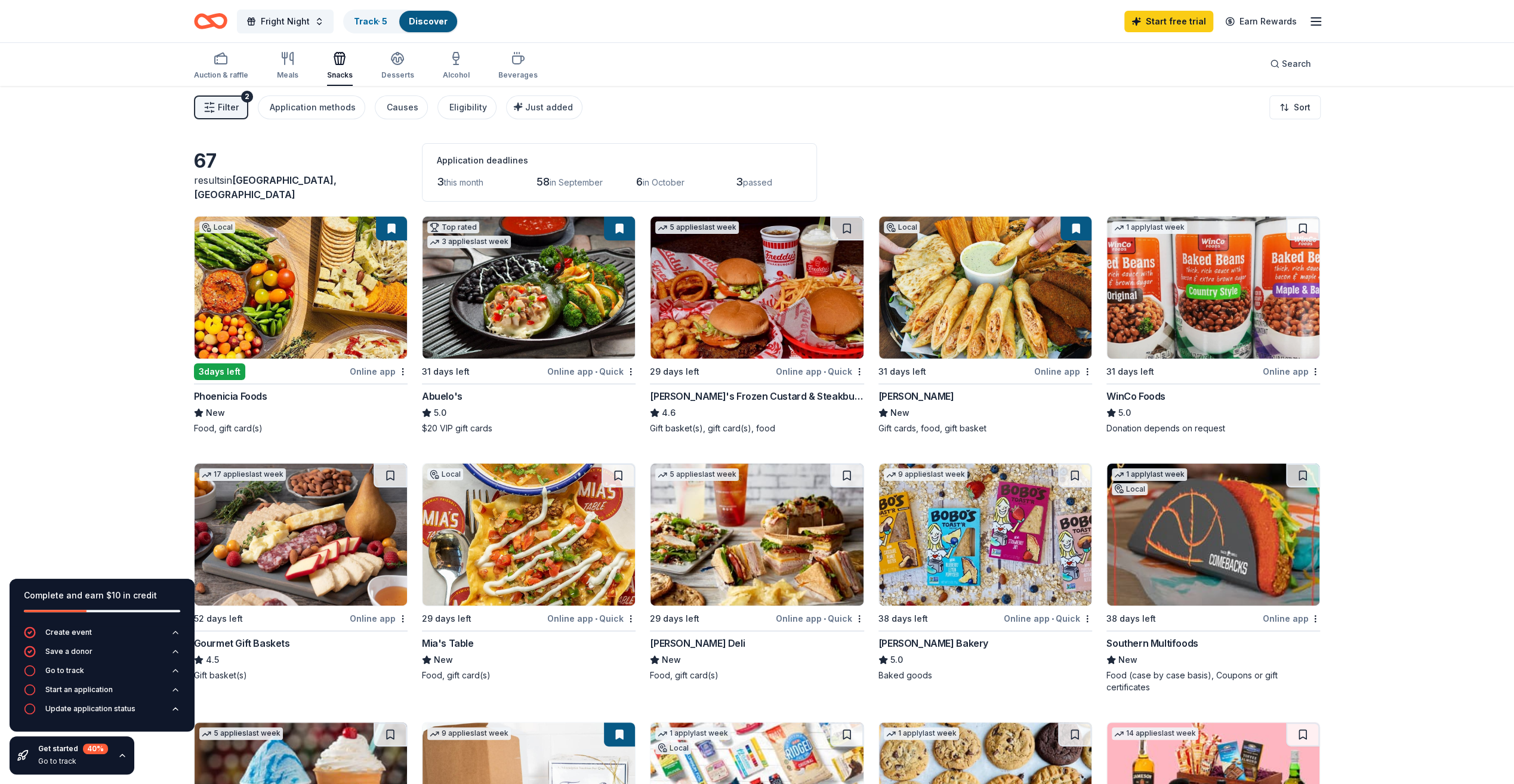
scroll to position [0, 0]
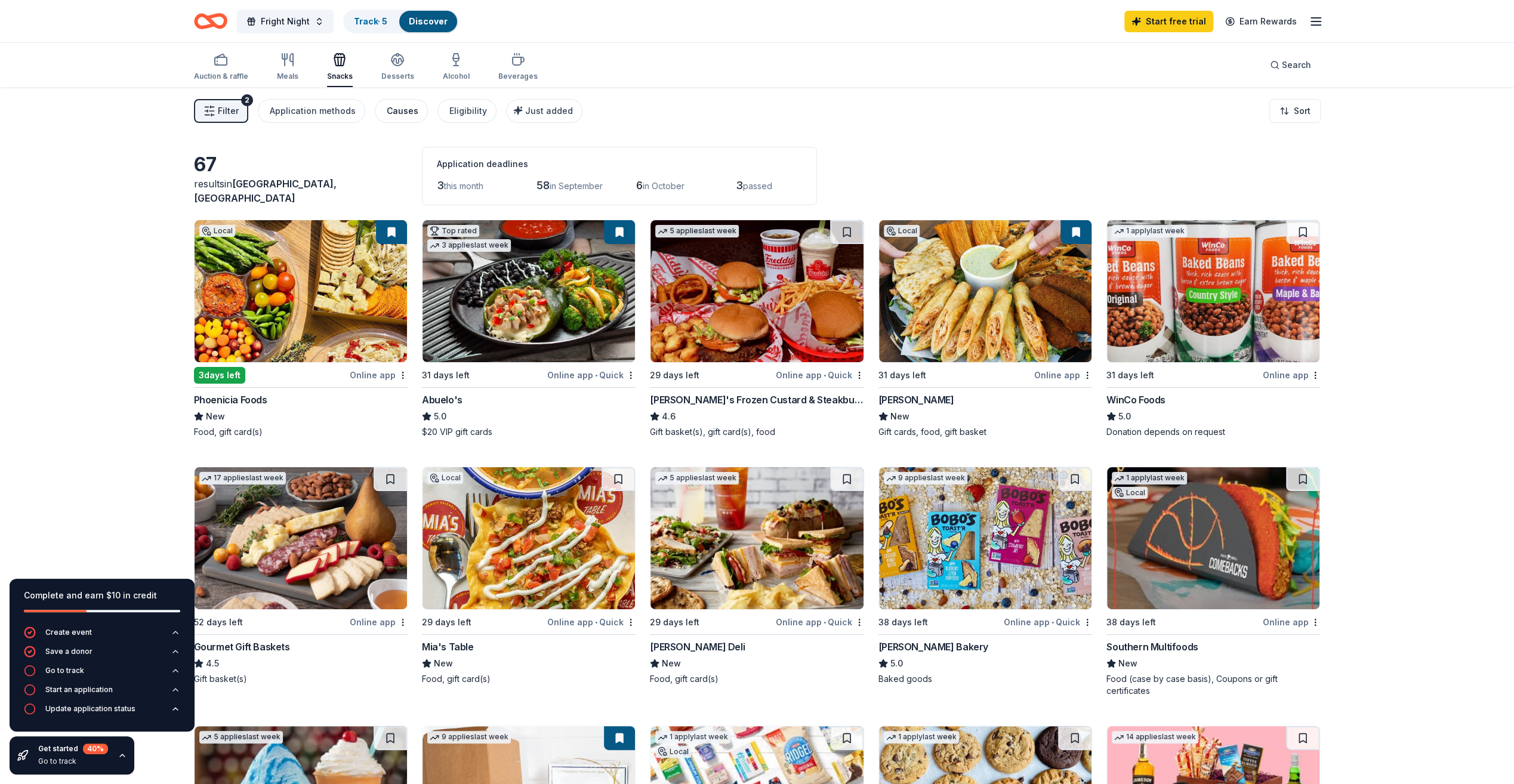
click at [412, 114] on button "Causes" at bounding box center [401, 111] width 53 height 24
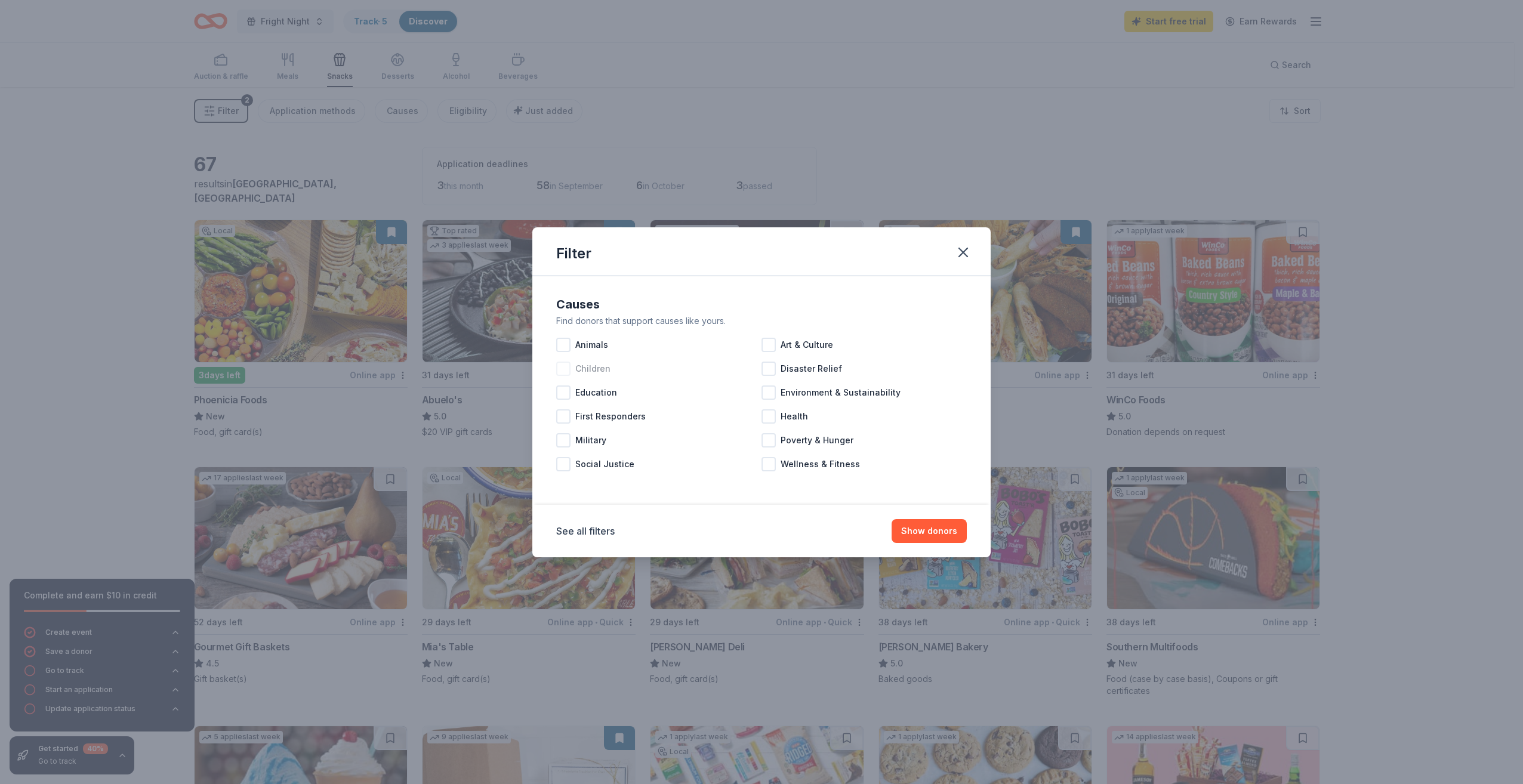
click at [564, 368] on div at bounding box center [563, 369] width 14 height 14
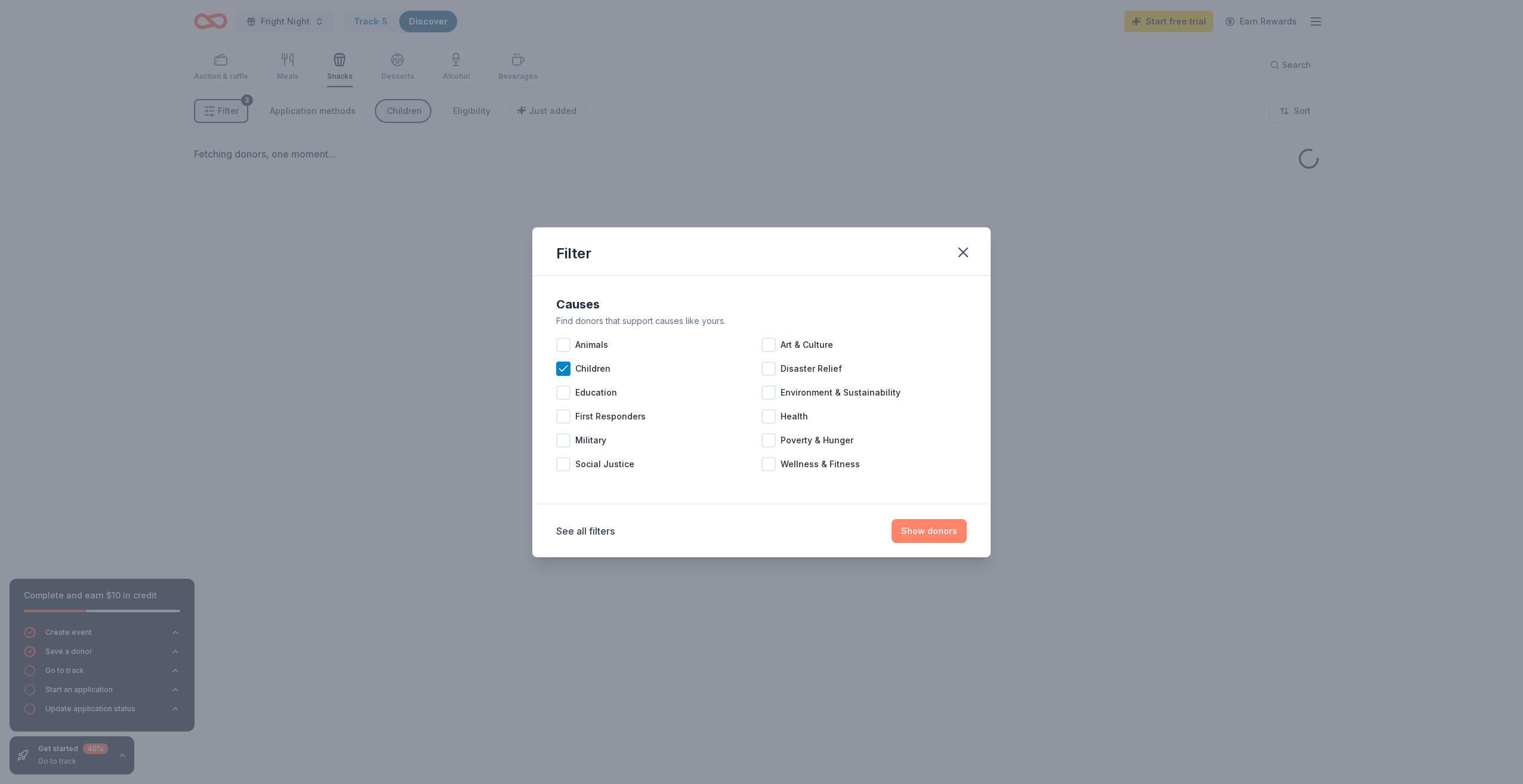
click at [940, 529] on button "Show donors" at bounding box center [929, 531] width 75 height 24
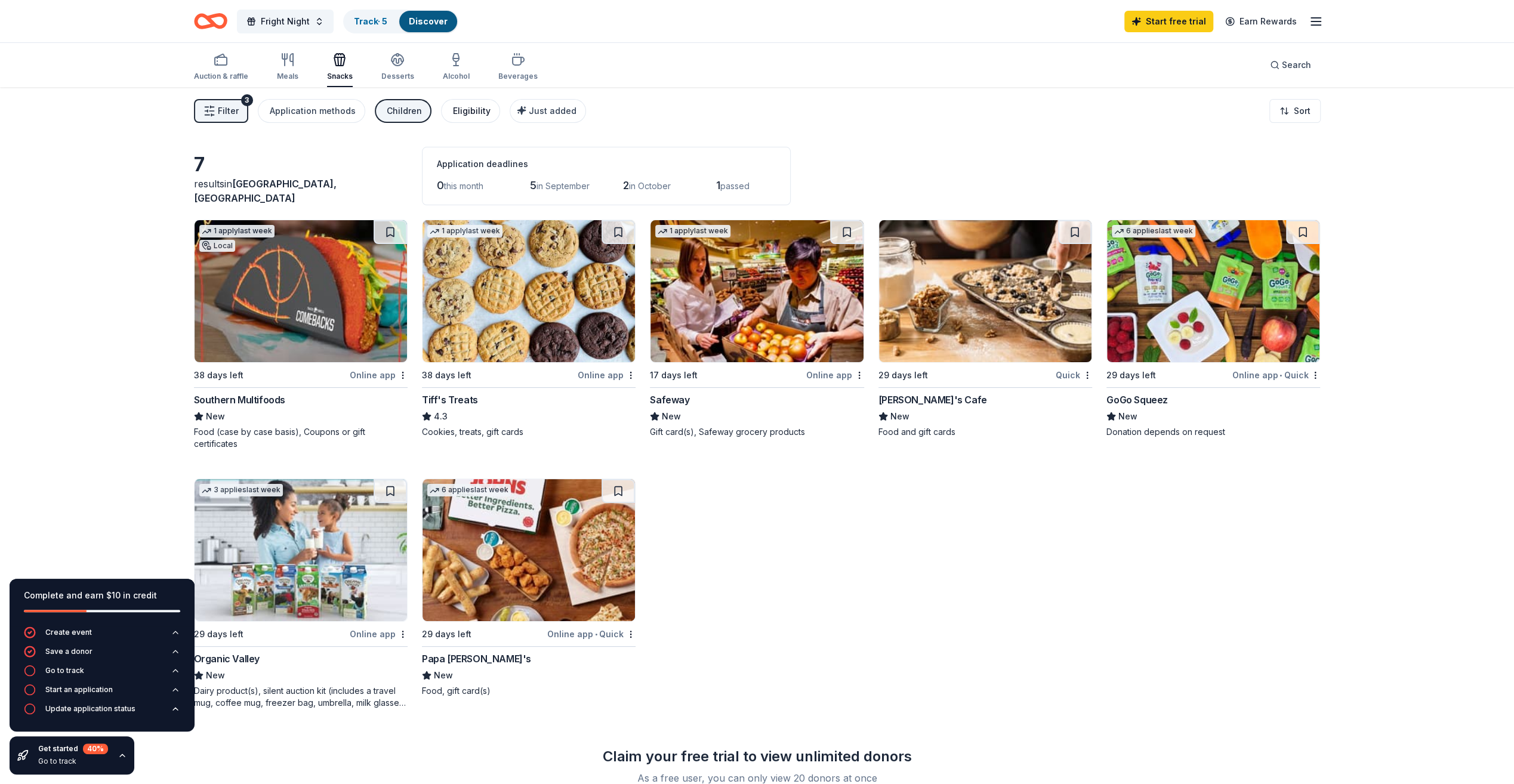
click at [474, 110] on div "Eligibility" at bounding box center [472, 111] width 38 height 14
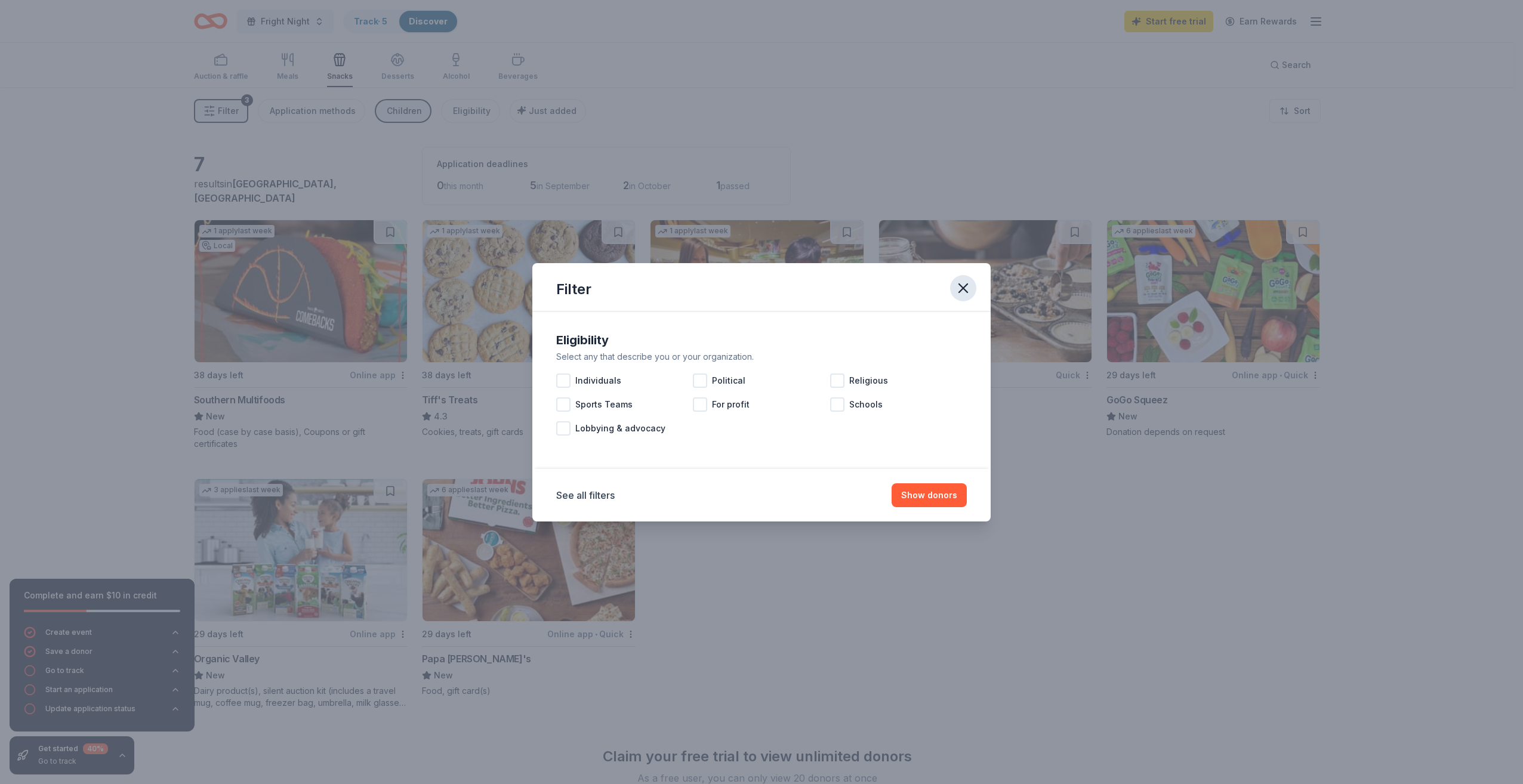
click at [962, 289] on icon "button" at bounding box center [963, 288] width 8 height 8
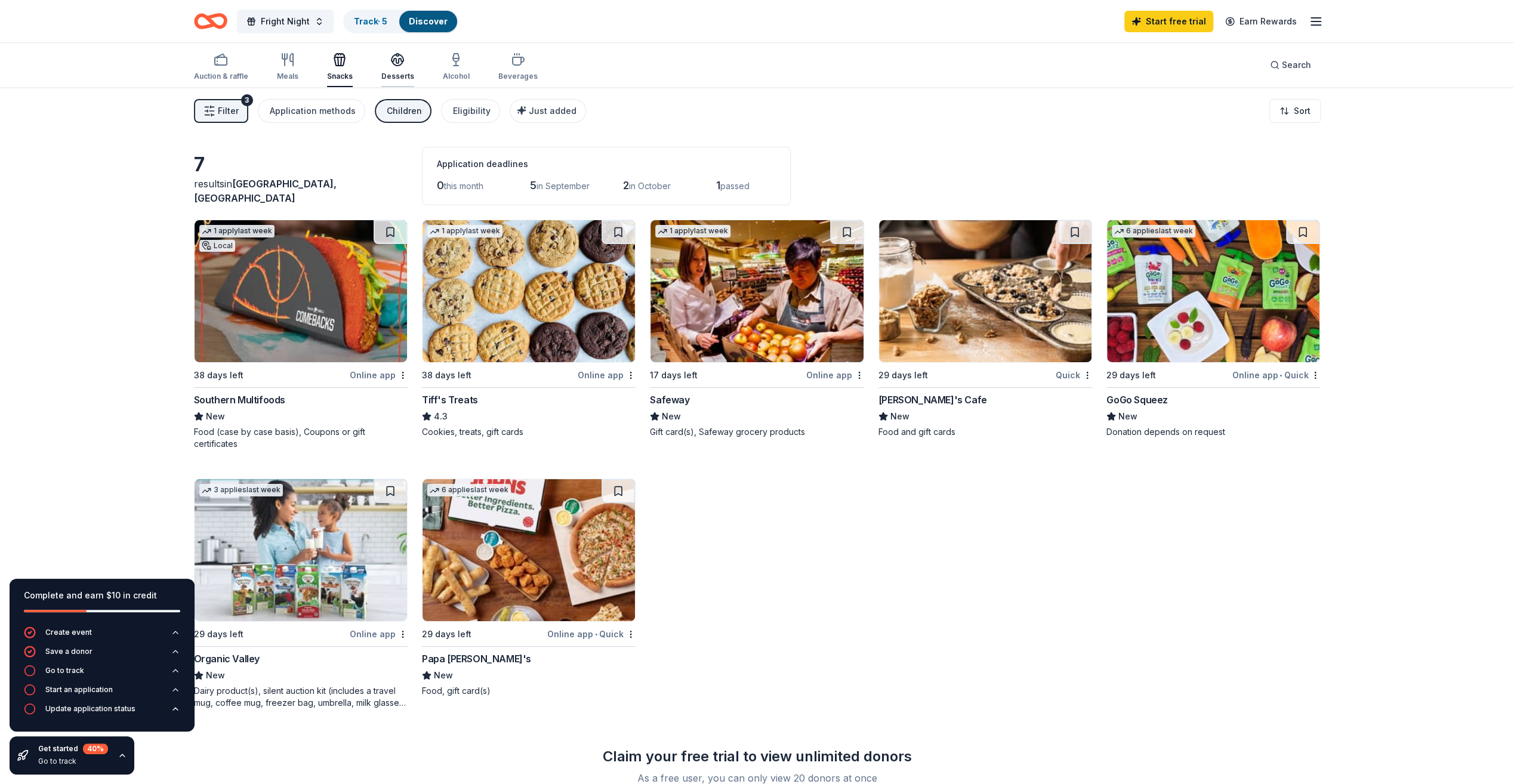
click at [403, 71] on div "Desserts" at bounding box center [398, 67] width 33 height 29
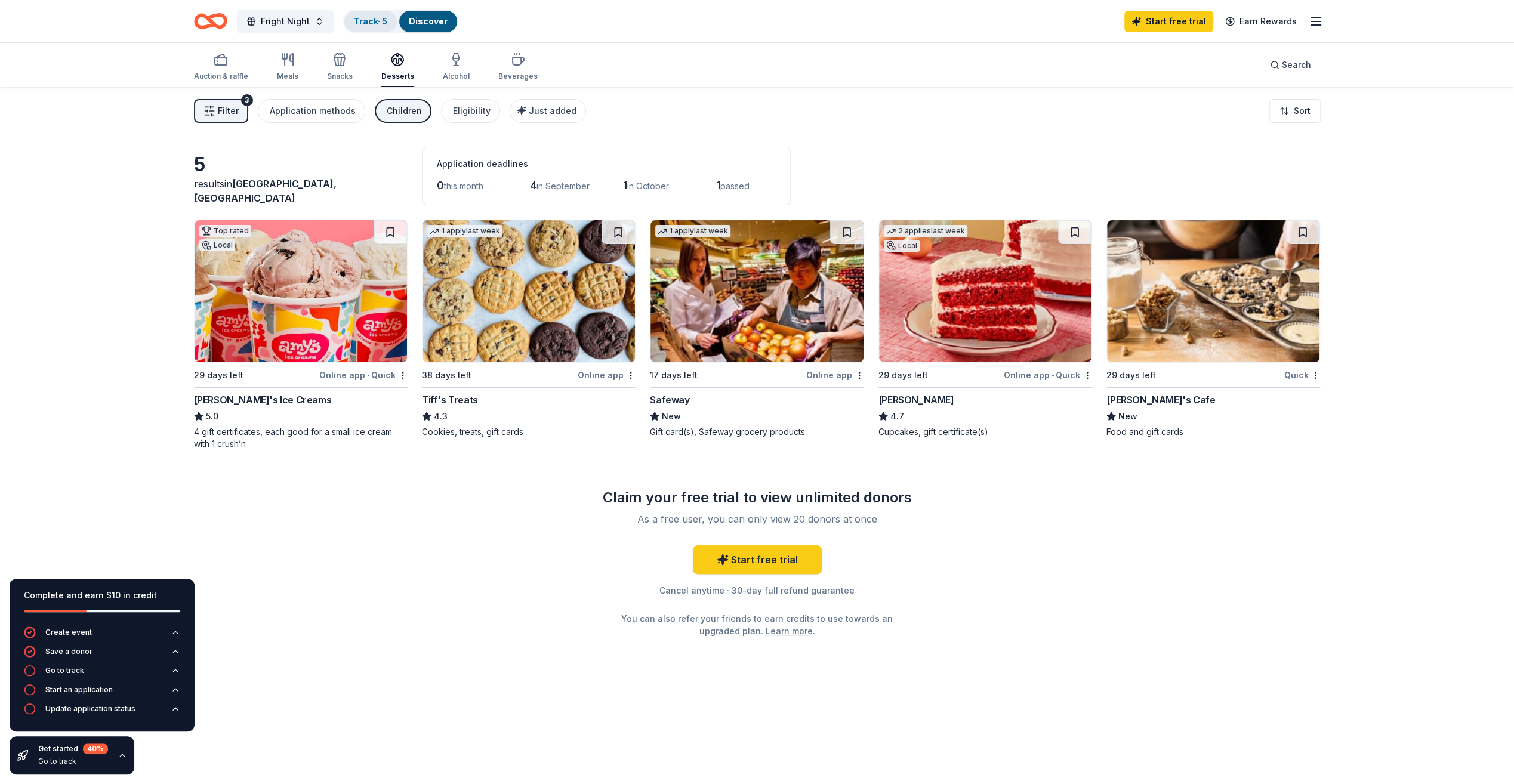
click at [362, 22] on link "Track · 5" at bounding box center [370, 22] width 33 height 10
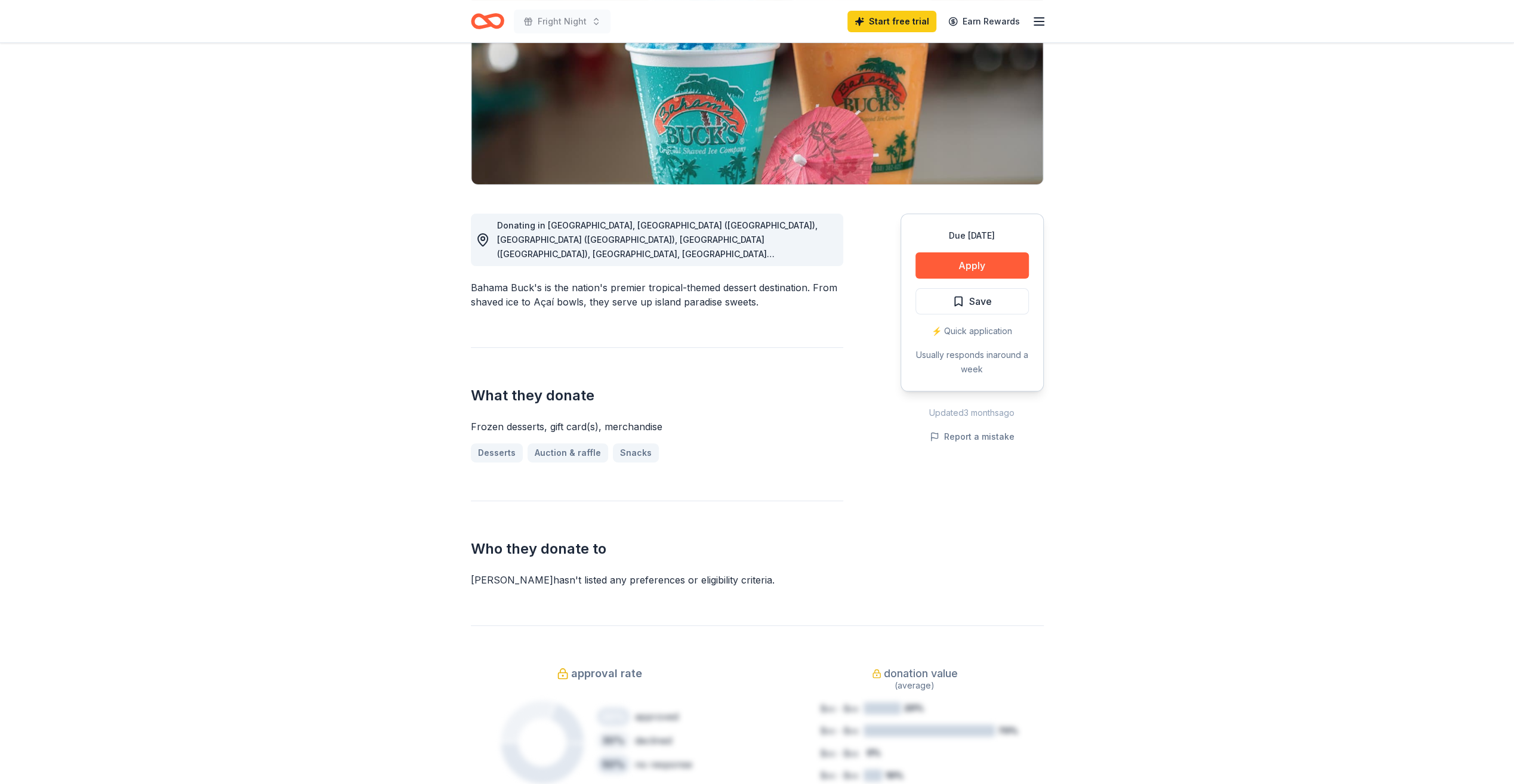
scroll to position [120, 0]
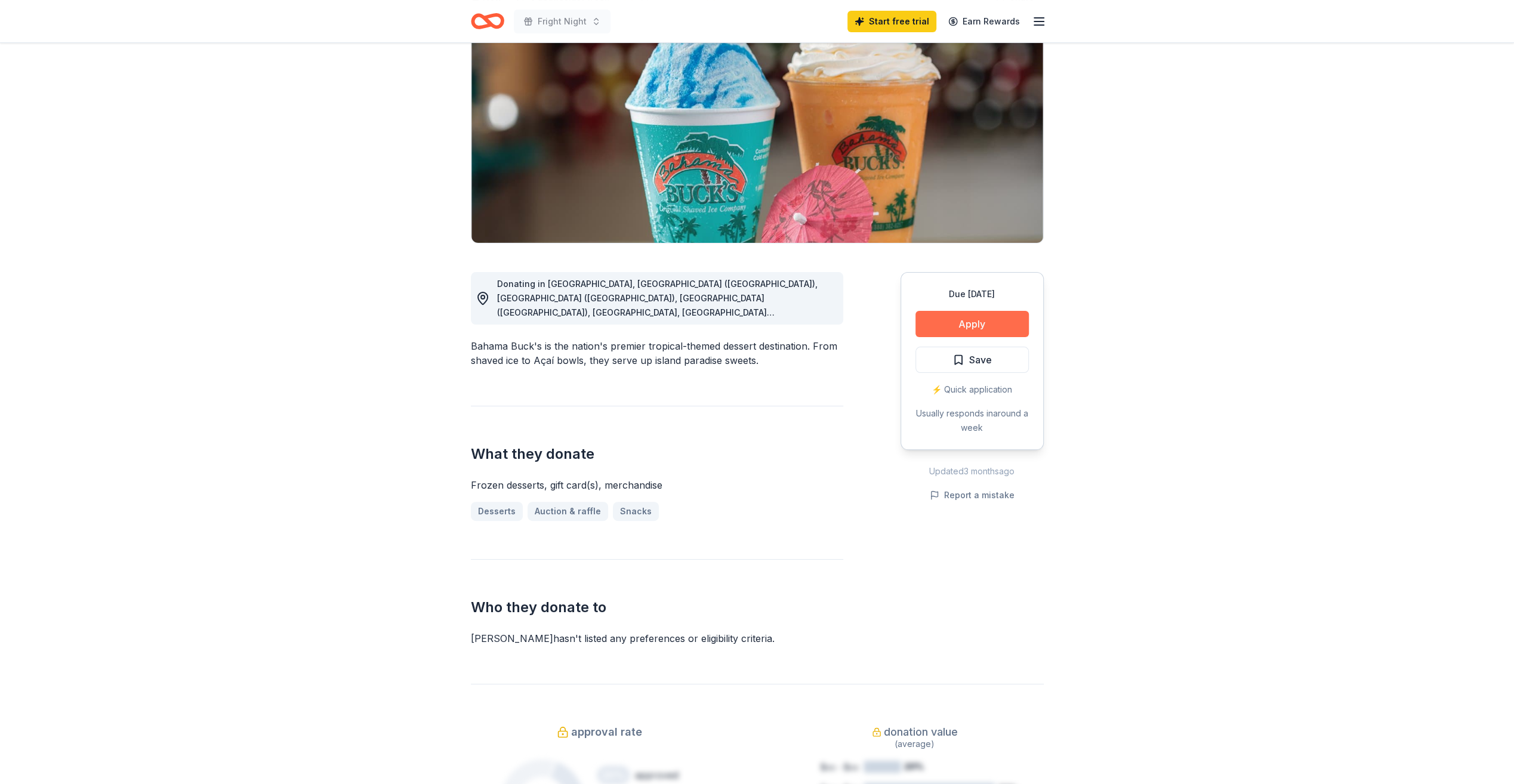
click at [991, 319] on button "Apply" at bounding box center [972, 324] width 114 height 26
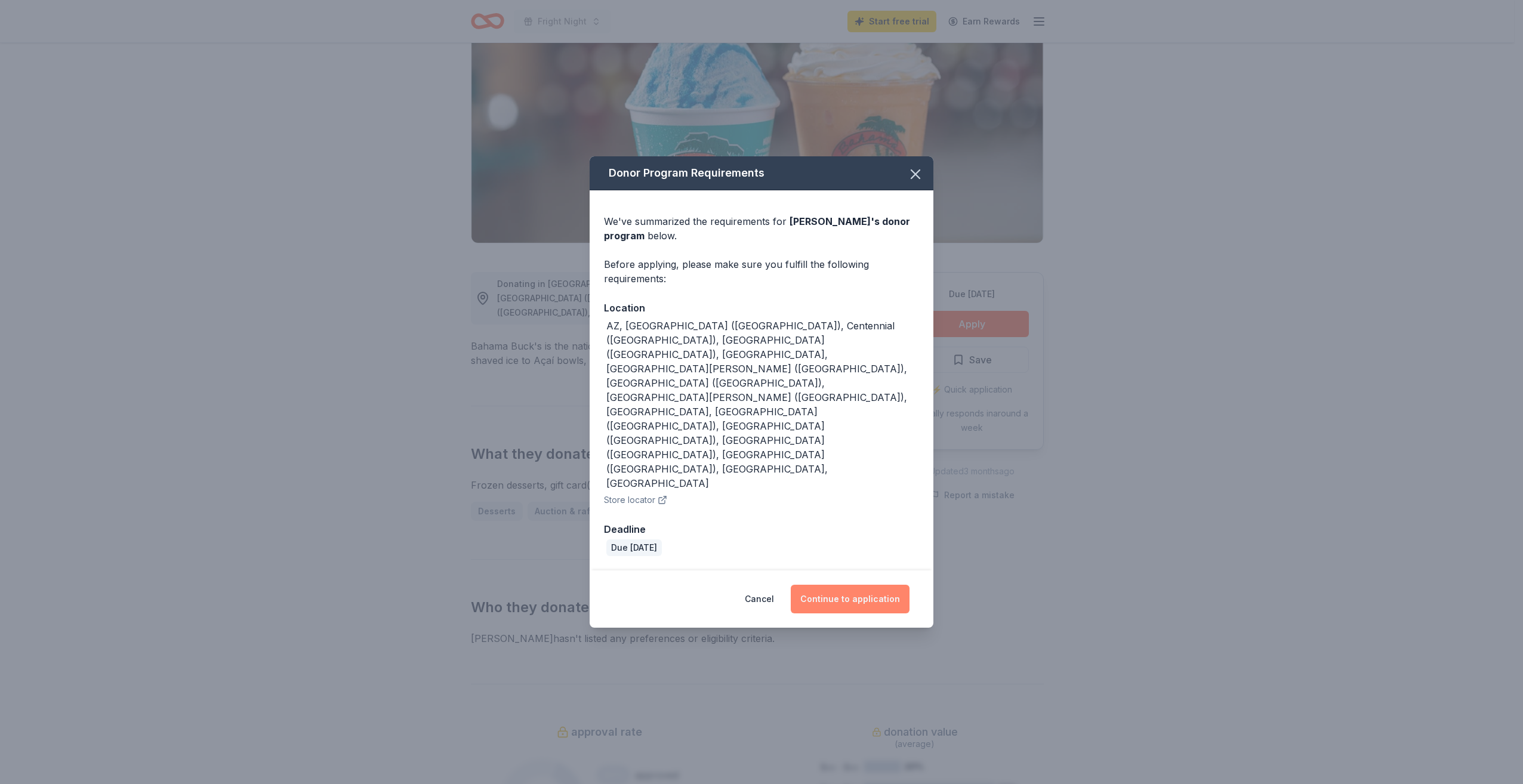
click at [849, 585] on button "Continue to application" at bounding box center [850, 599] width 119 height 29
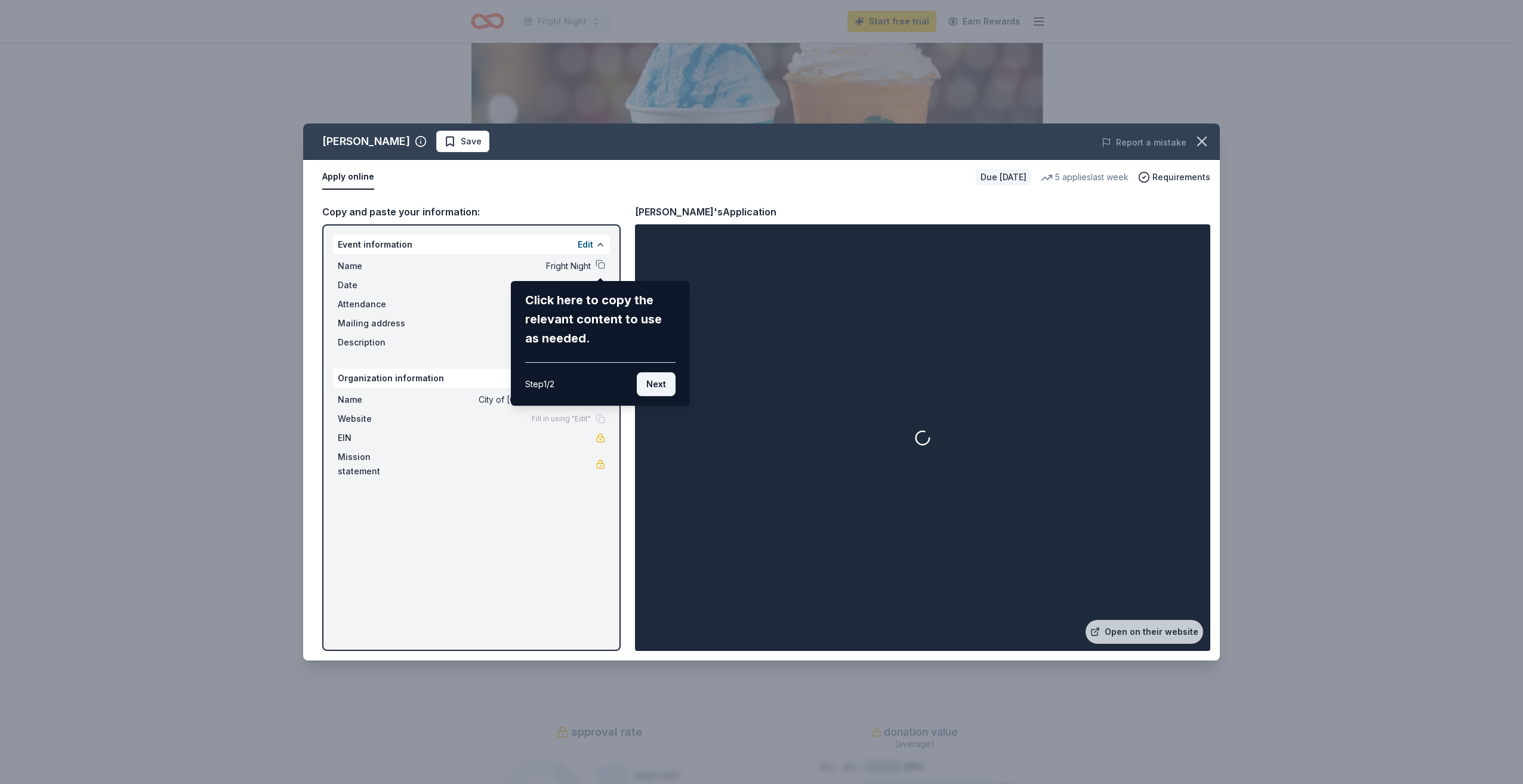
click at [660, 382] on button "Next" at bounding box center [656, 384] width 39 height 24
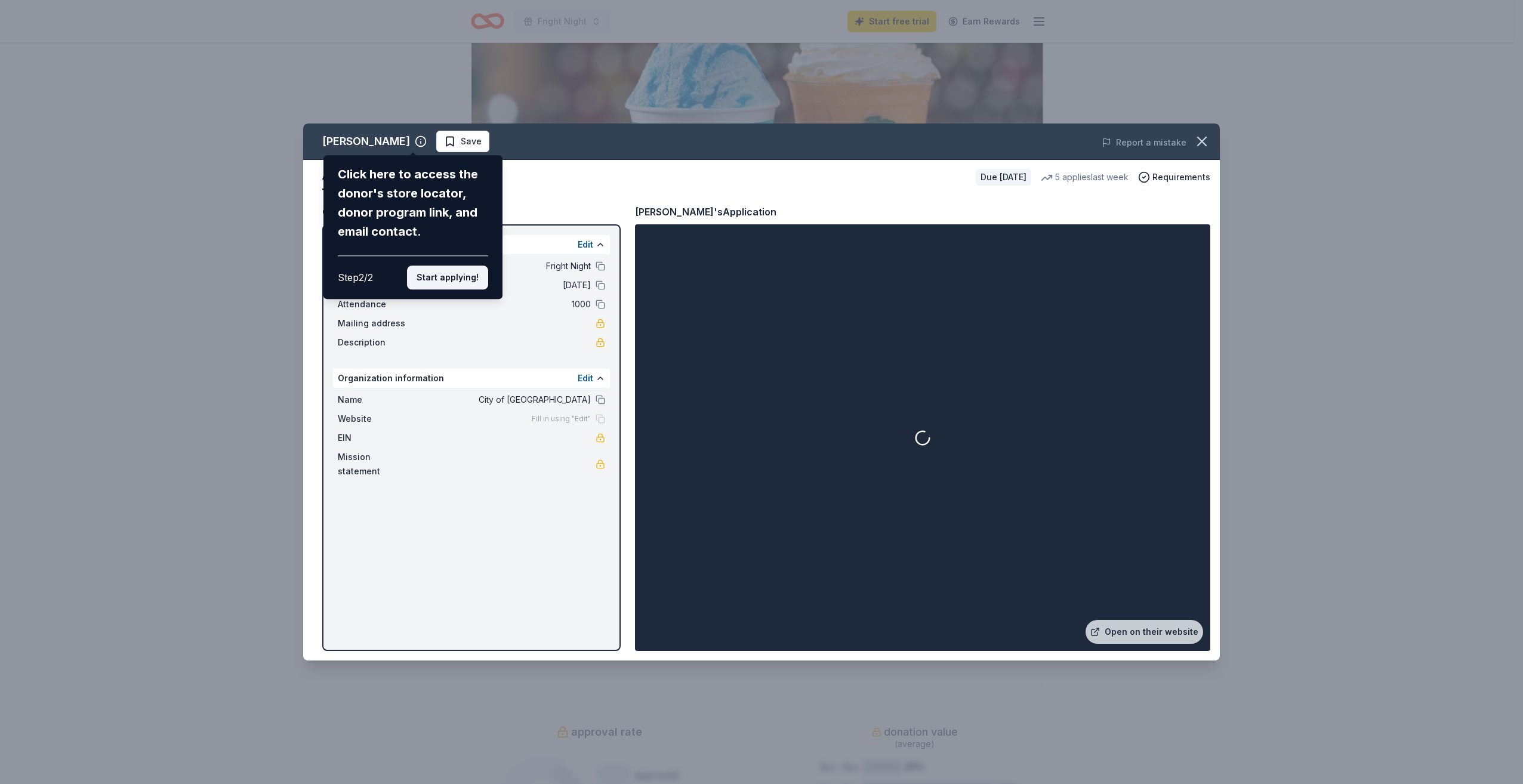
click at [448, 284] on button "Start applying!" at bounding box center [448, 277] width 81 height 24
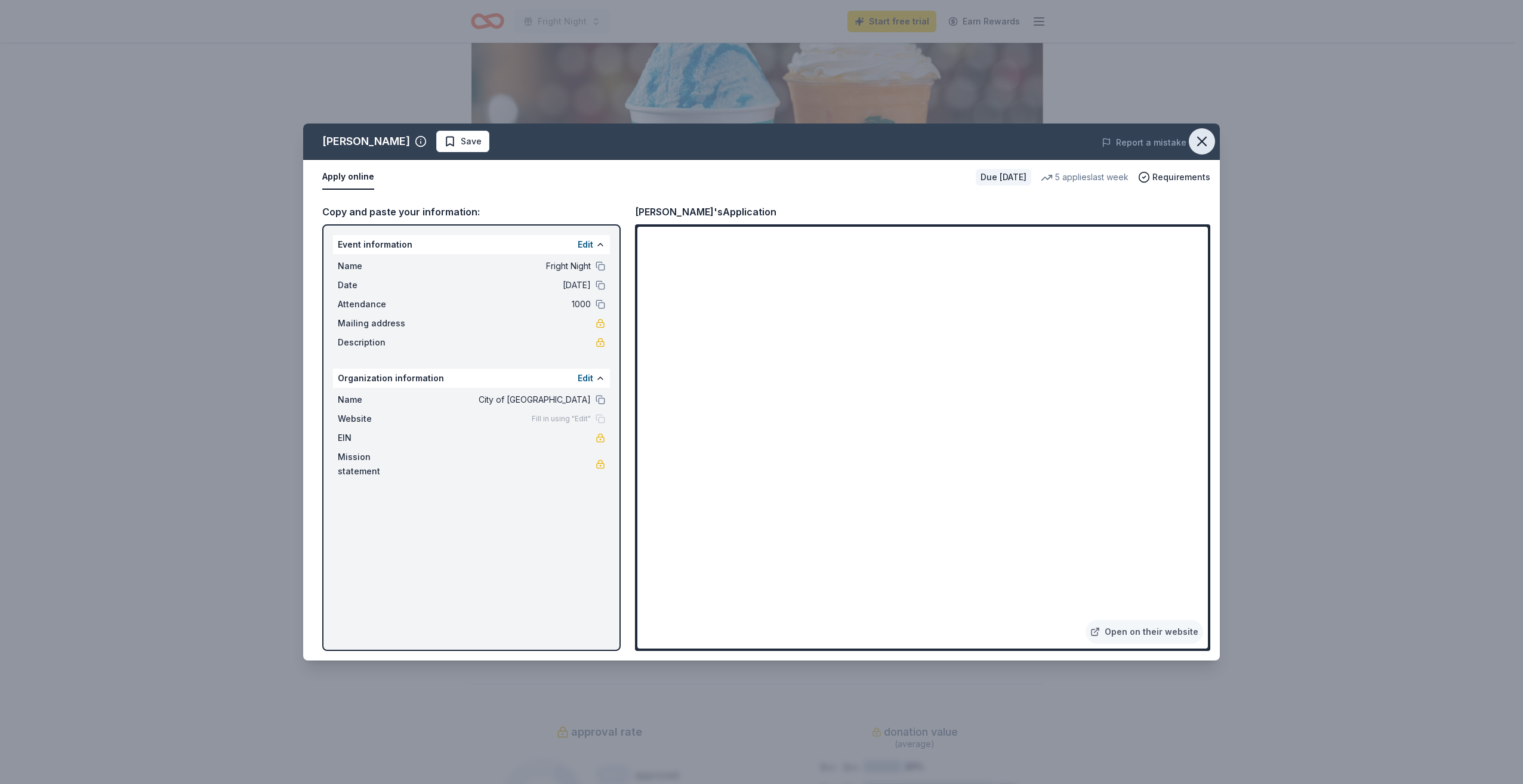
click at [1198, 149] on icon "button" at bounding box center [1202, 142] width 17 height 17
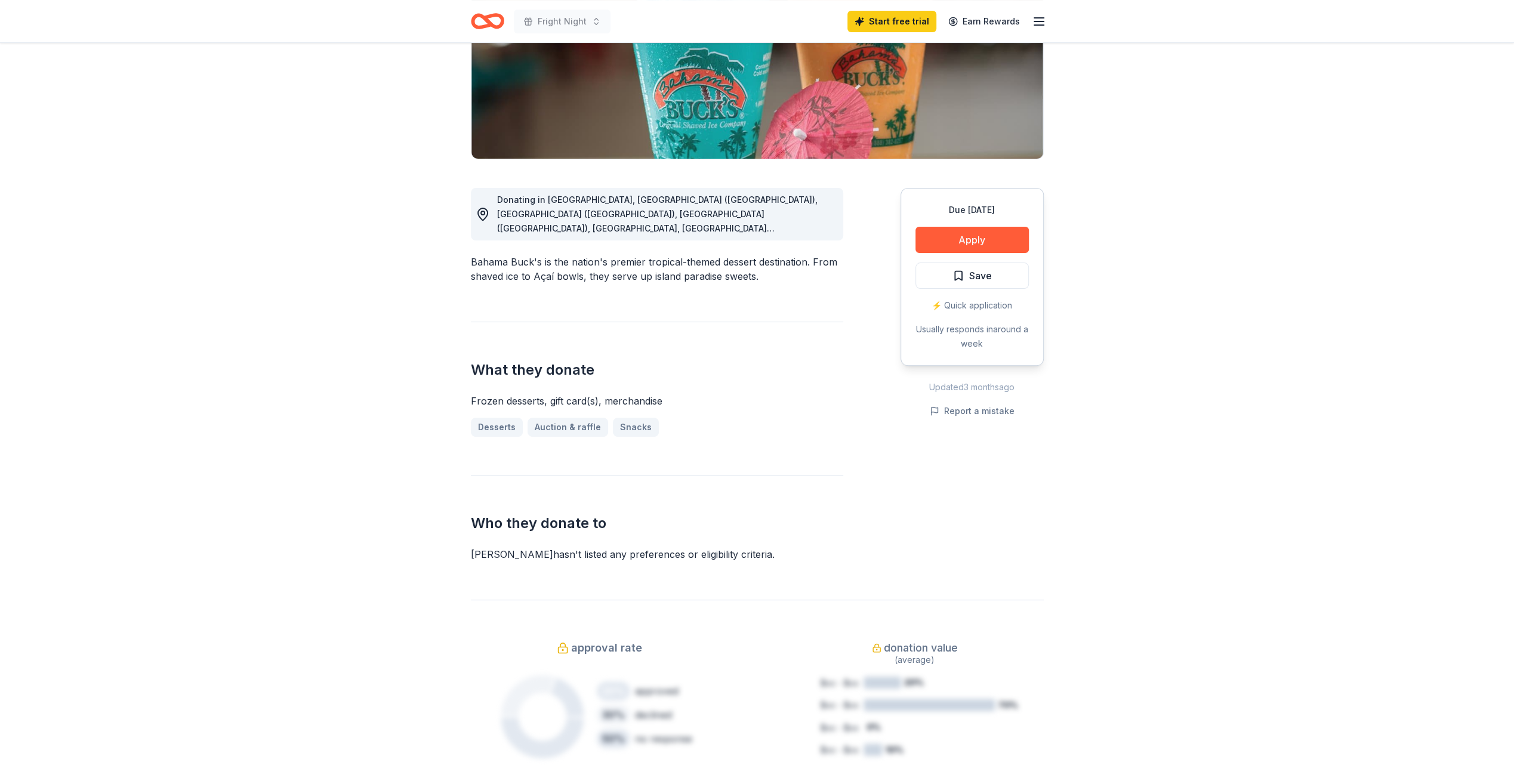
scroll to position [0, 0]
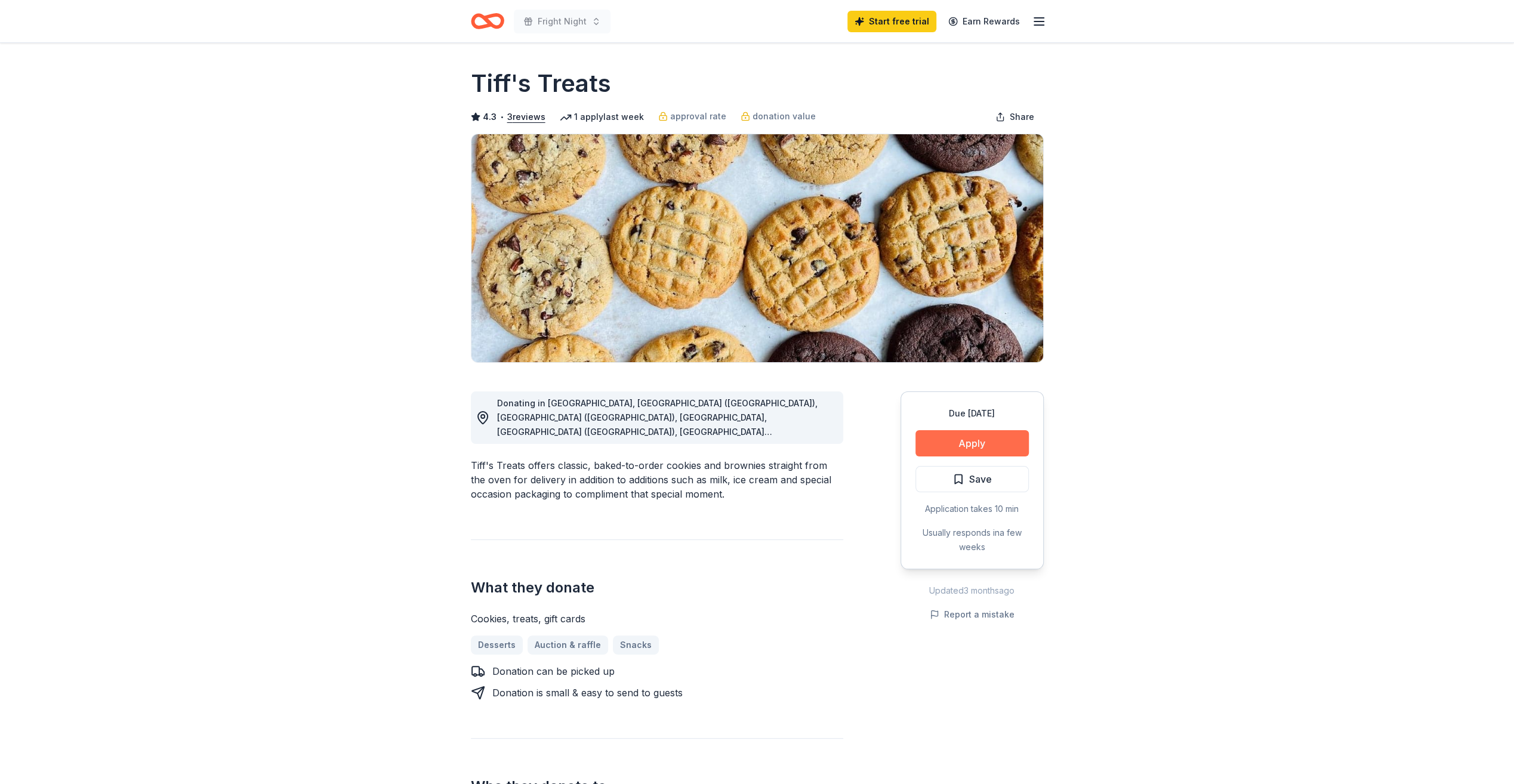
click at [996, 443] on button "Apply" at bounding box center [972, 444] width 114 height 26
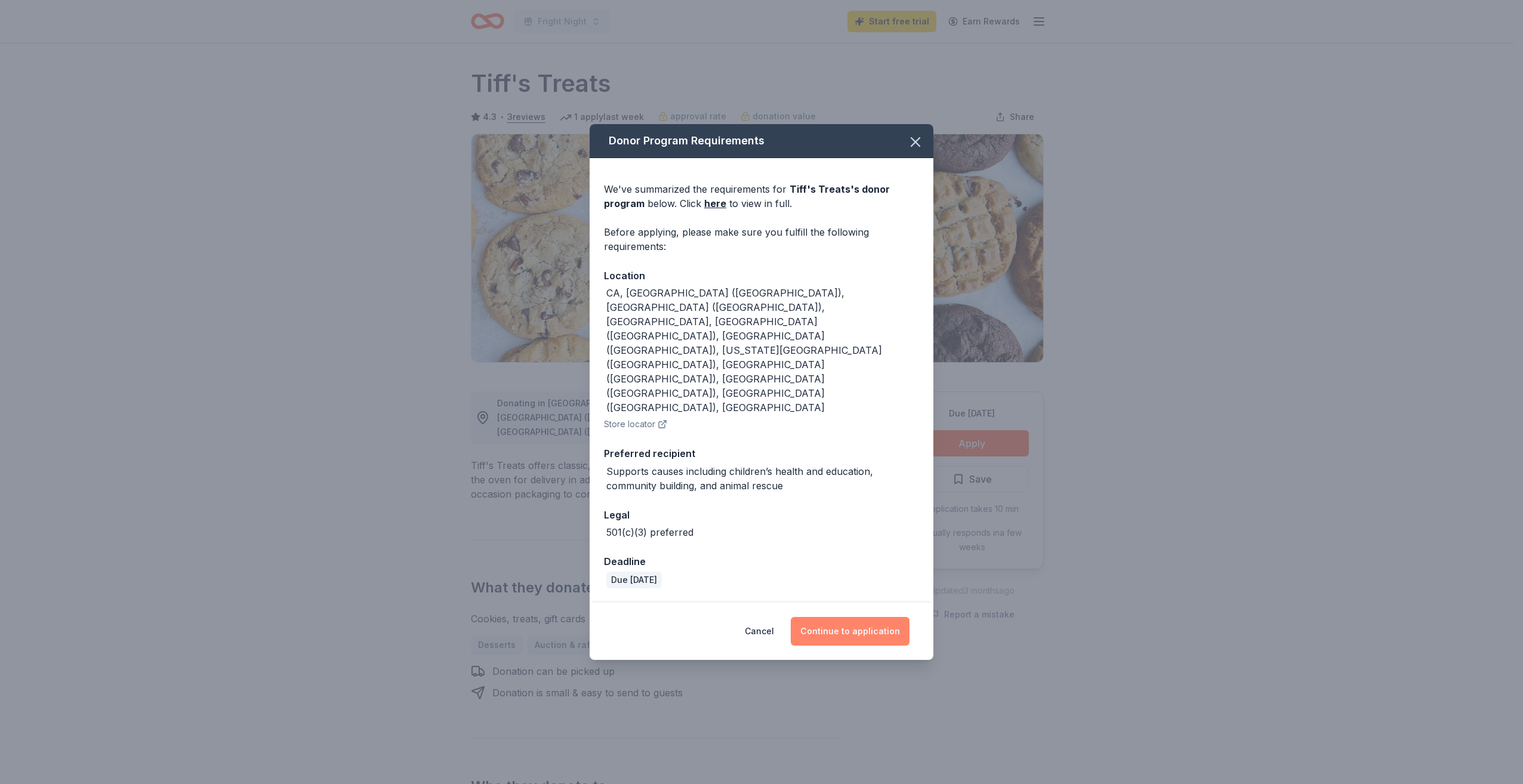
click at [844, 617] on button "Continue to application" at bounding box center [850, 631] width 119 height 29
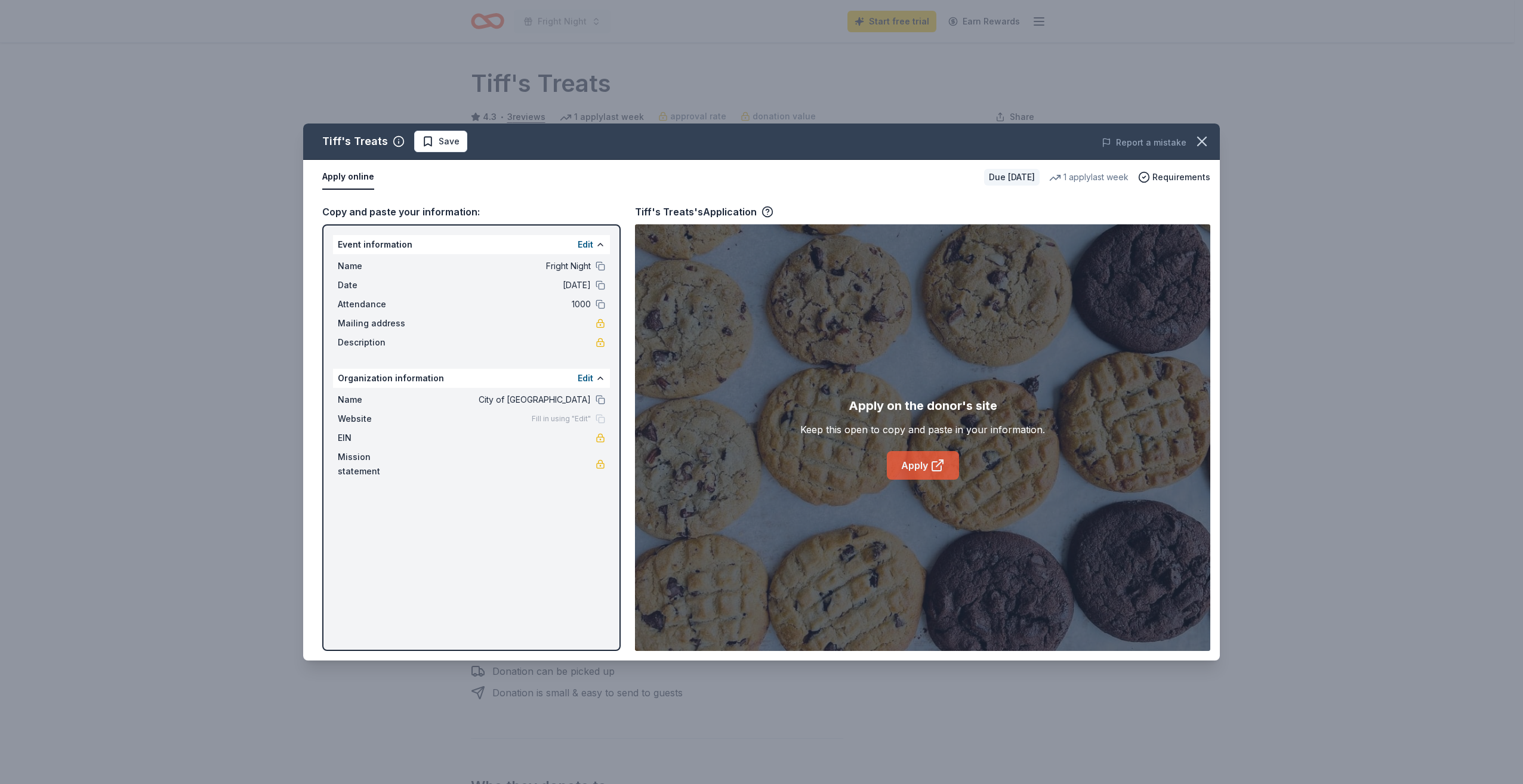
click at [932, 466] on icon at bounding box center [937, 466] width 9 height 9
click at [1190, 146] on button "button" at bounding box center [1202, 141] width 26 height 26
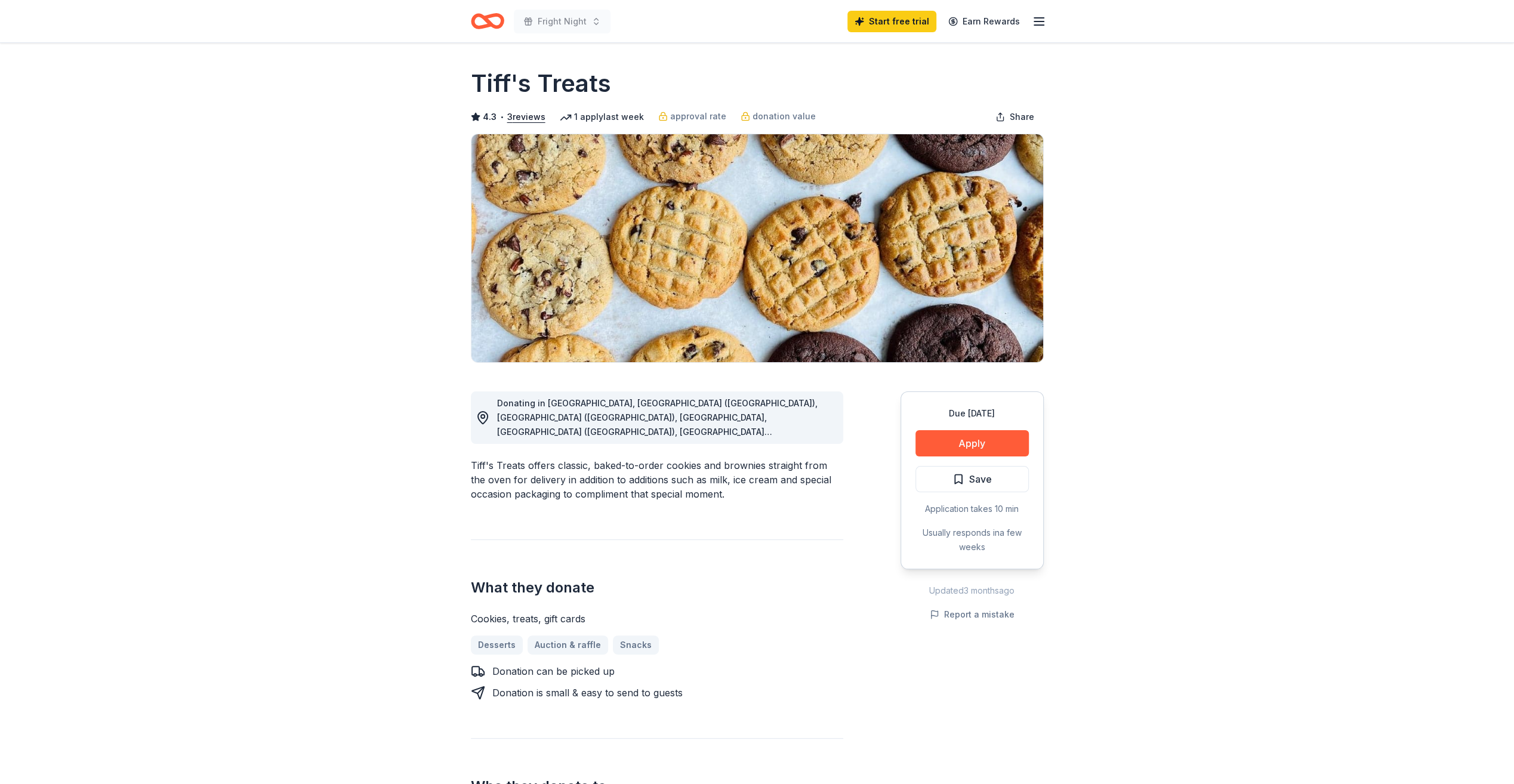
click at [487, 27] on icon "Home" at bounding box center [487, 21] width 33 height 28
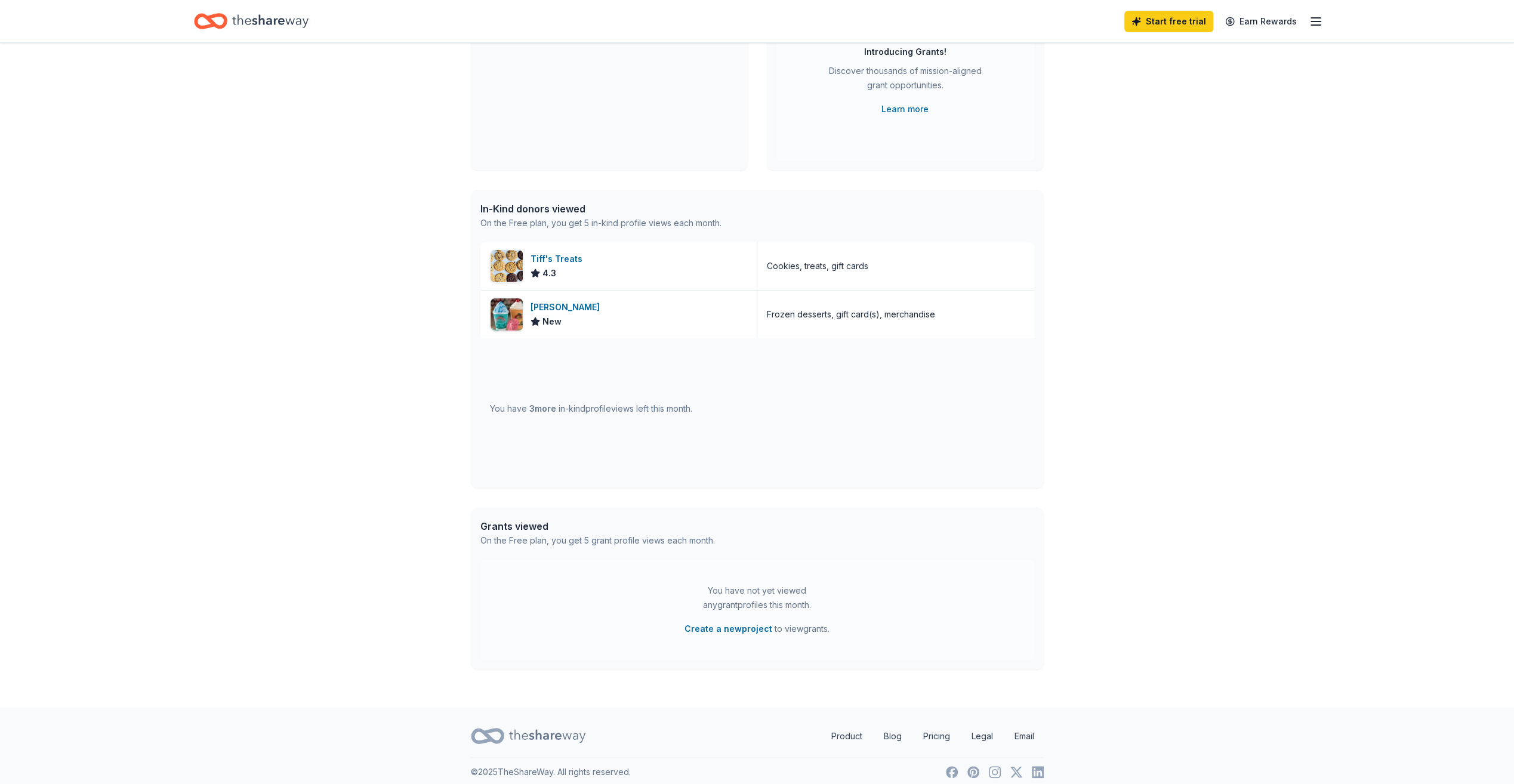
scroll to position [177, 0]
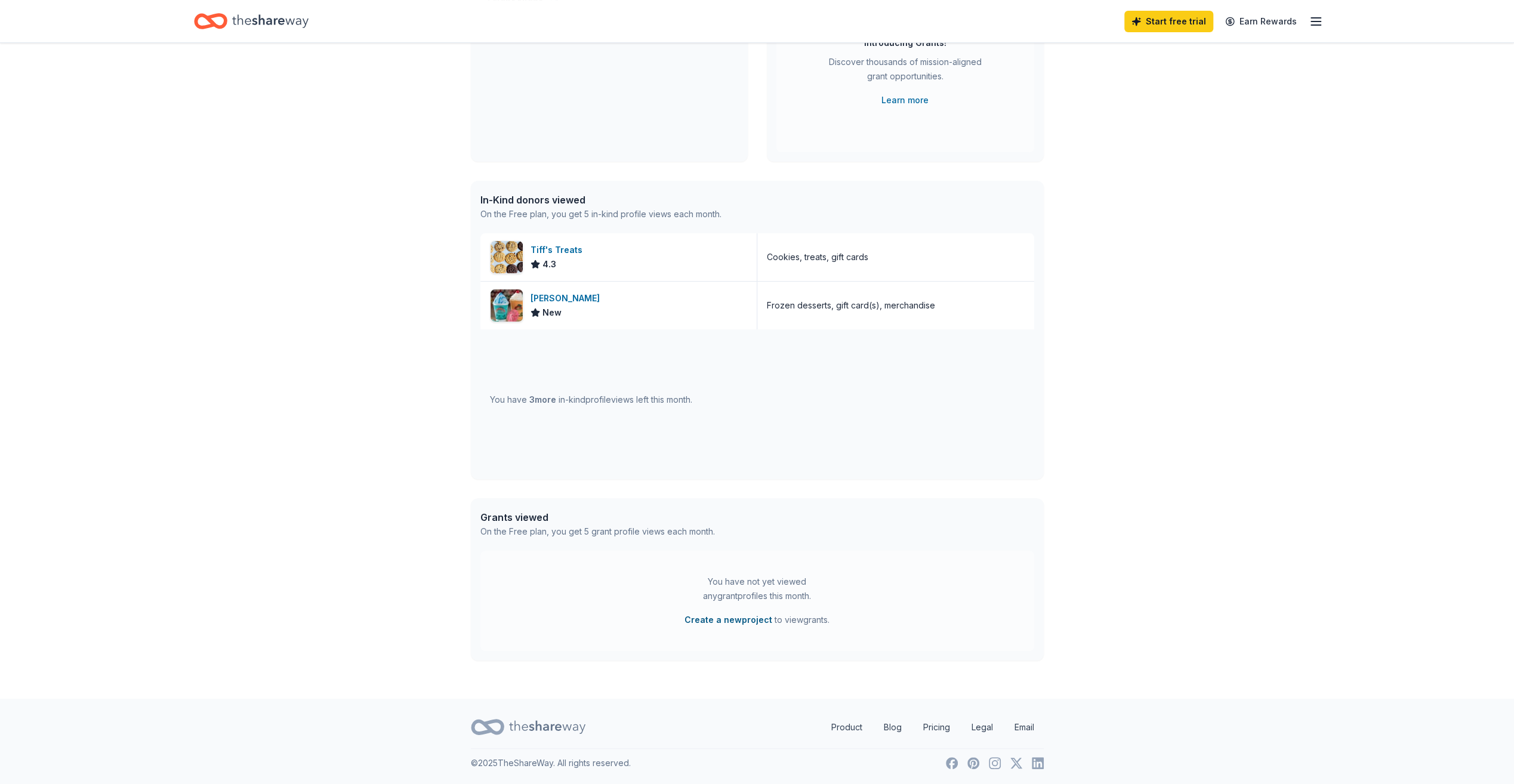
click at [748, 623] on button "Create a new project" at bounding box center [729, 620] width 88 height 14
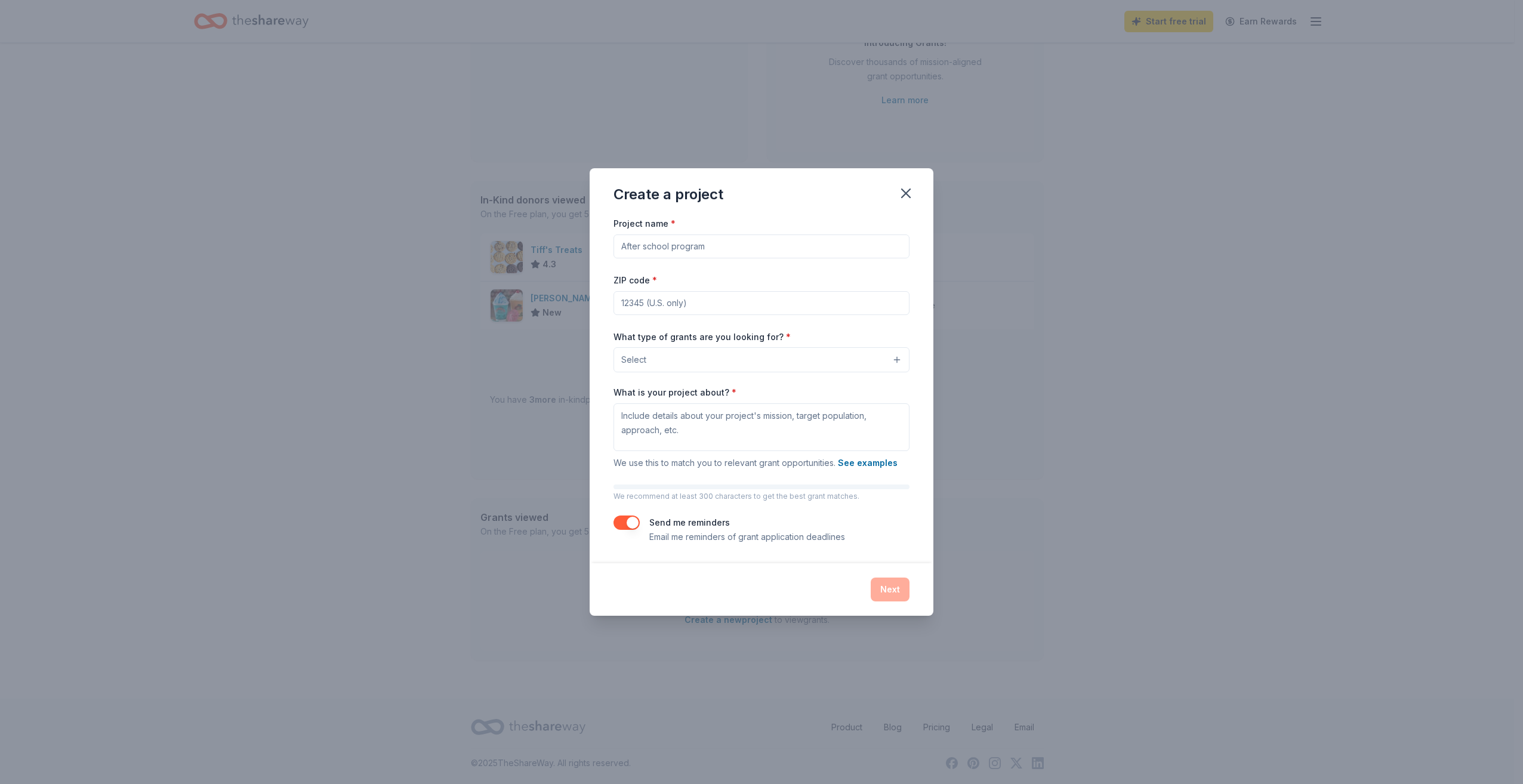
click at [707, 246] on input "Project name *" at bounding box center [761, 246] width 296 height 24
click at [704, 248] on input "Project name *" at bounding box center [761, 246] width 296 height 24
click at [717, 217] on div "Project name *" at bounding box center [761, 237] width 296 height 42
click at [906, 192] on icon "button" at bounding box center [906, 193] width 17 height 17
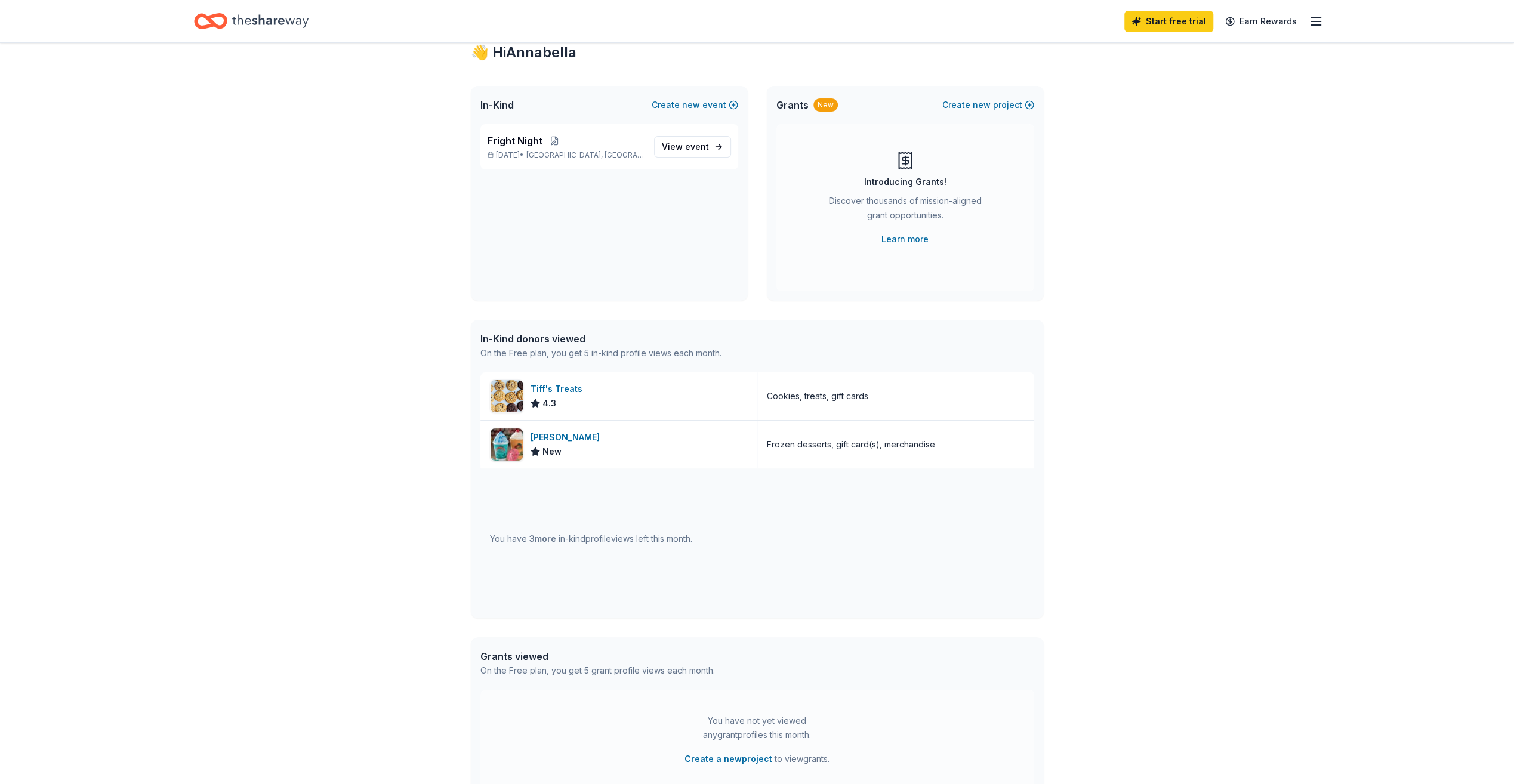
scroll to position [0, 0]
